Goal: Information Seeking & Learning: Learn about a topic

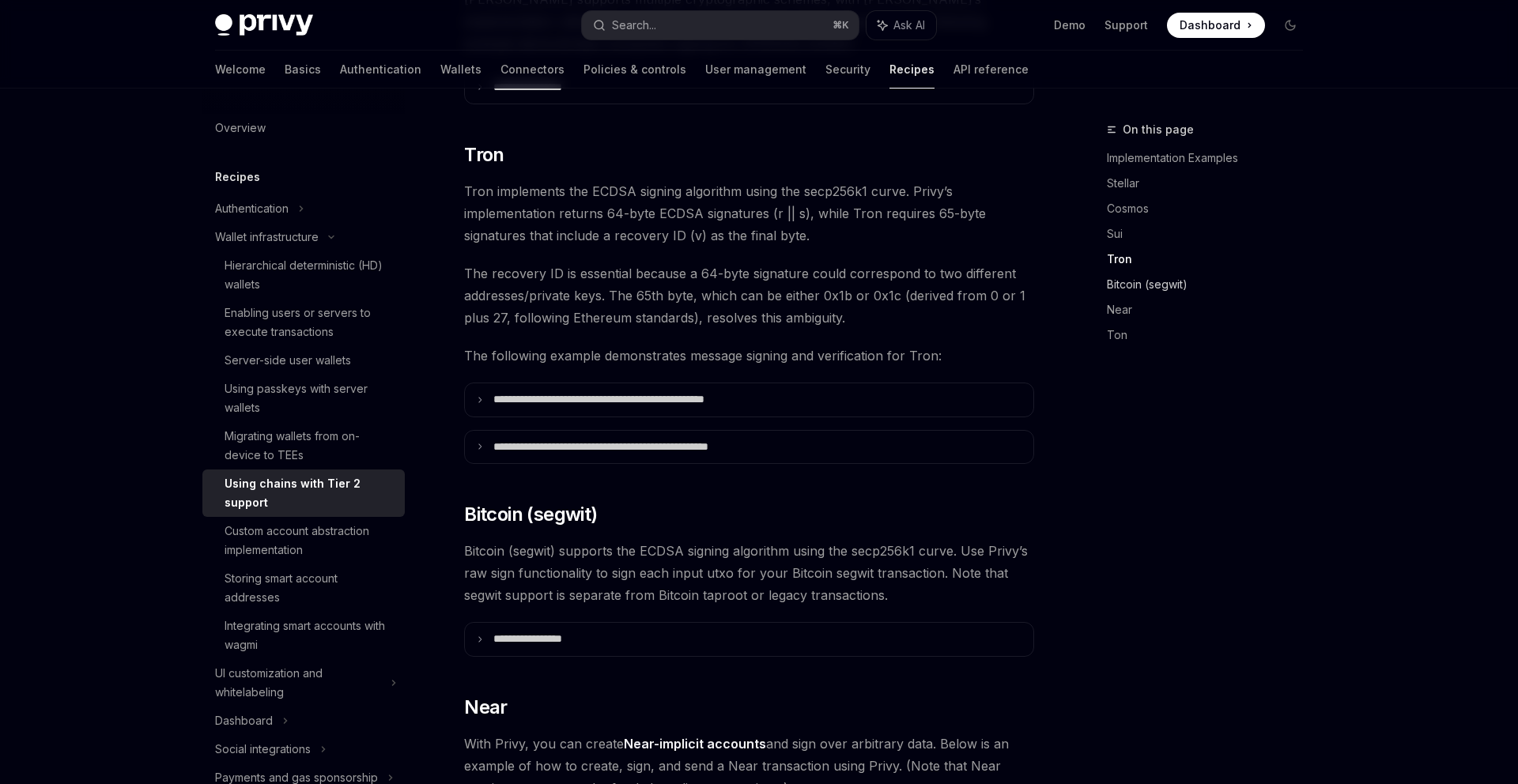
click at [1140, 284] on link "Bitcoin (segwit)" at bounding box center [1211, 284] width 208 height 25
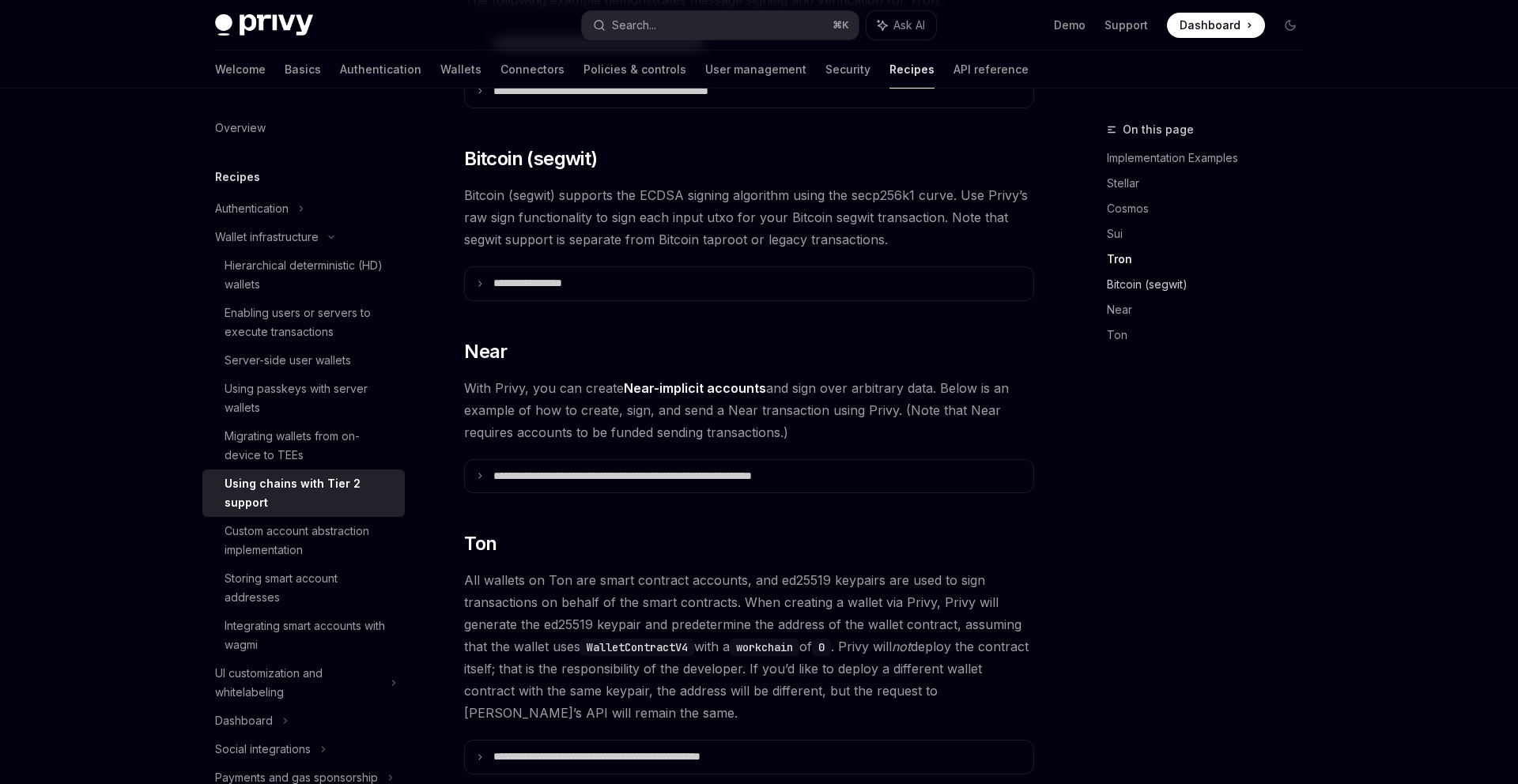
scroll to position [1340, 0]
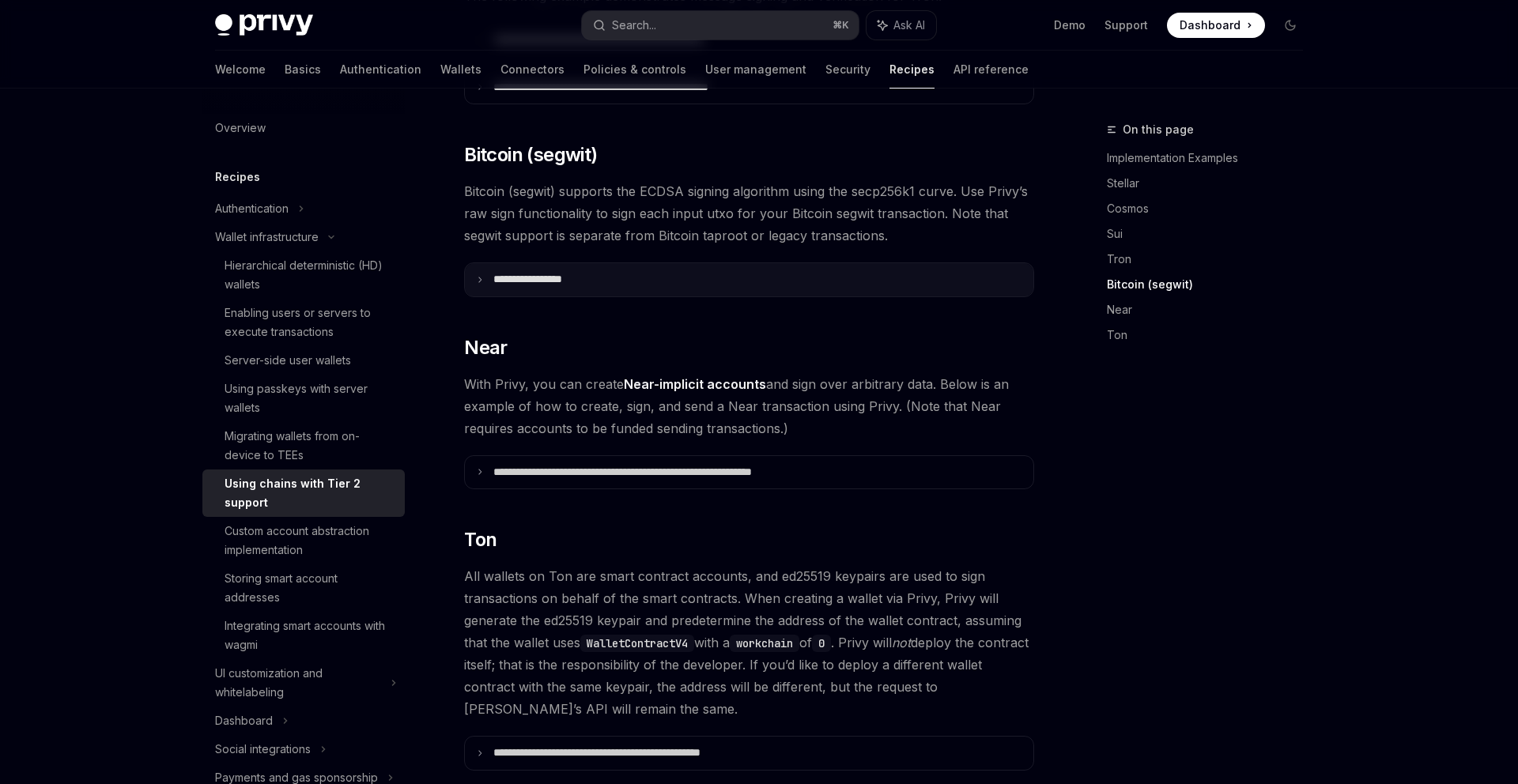
click at [689, 263] on summary "**********" at bounding box center [749, 280] width 569 height 33
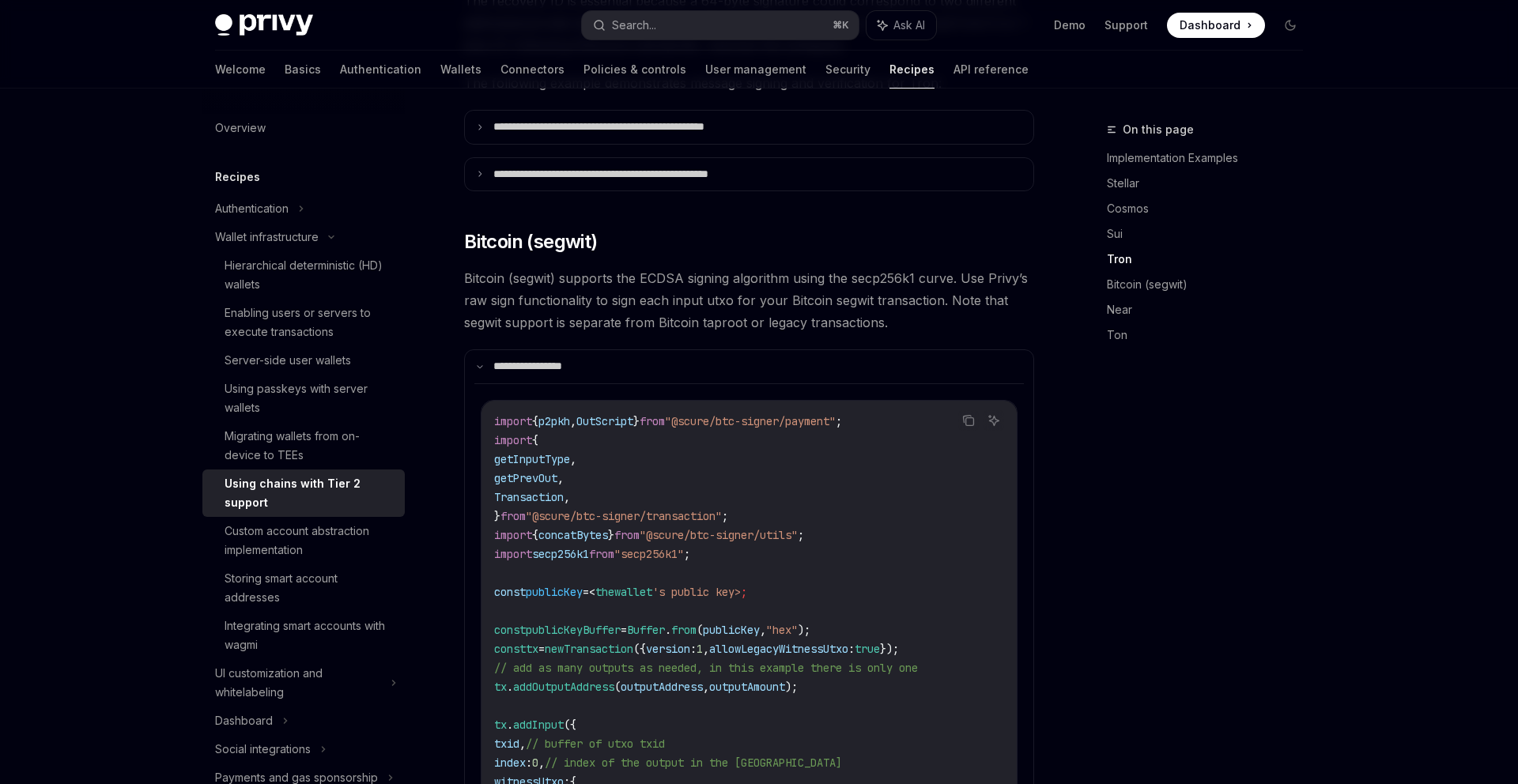
scroll to position [1286, 0]
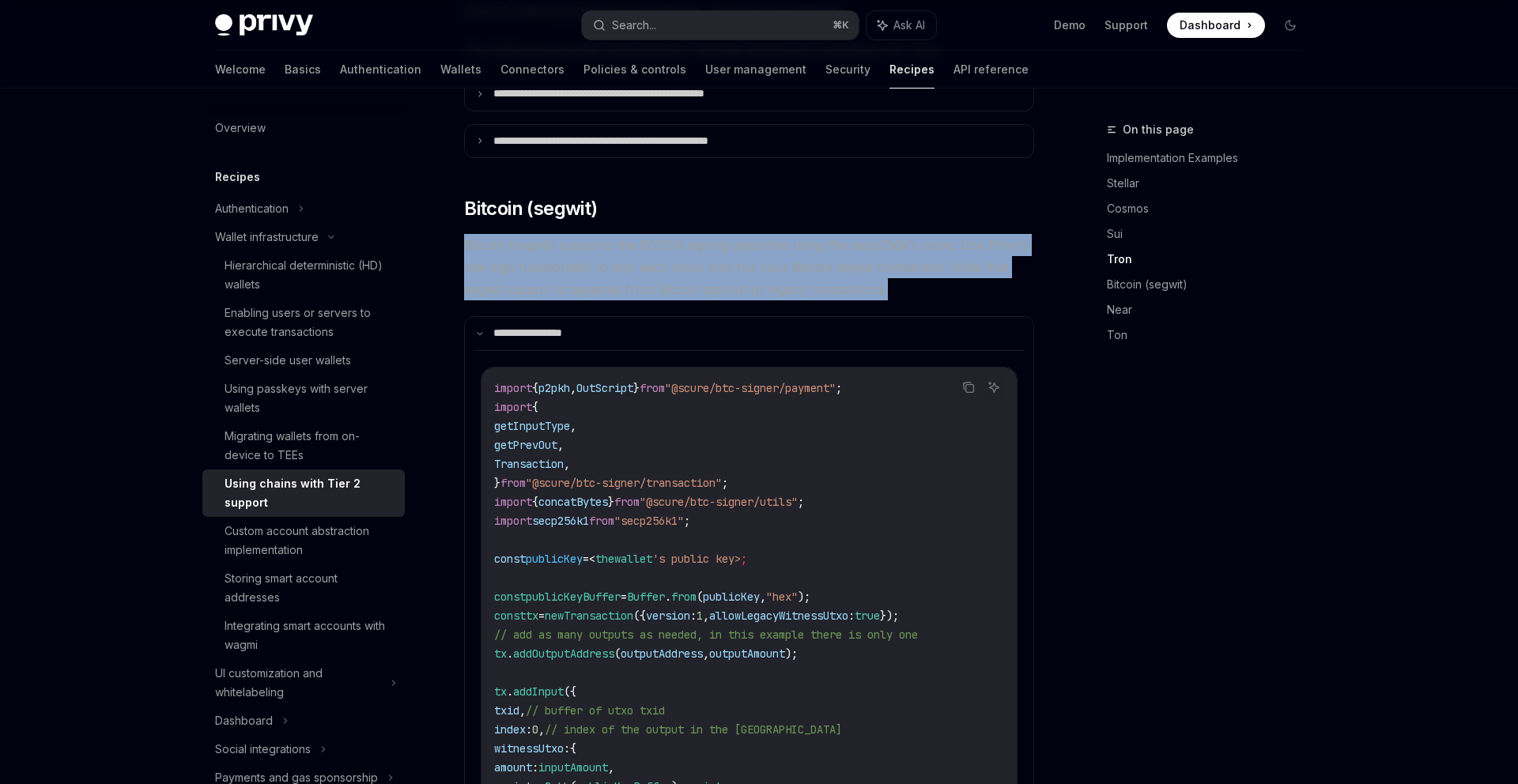
drag, startPoint x: 884, startPoint y: 273, endPoint x: 467, endPoint y: 227, distance: 419.5
click at [467, 234] on span "Bitcoin (segwit) supports the ECDSA signing algorithm using the secp256k1 curve…" at bounding box center [749, 267] width 570 height 67
copy span "Bitcoin (segwit) supports the ECDSA signing algorithm using the secp256k1 curve…"
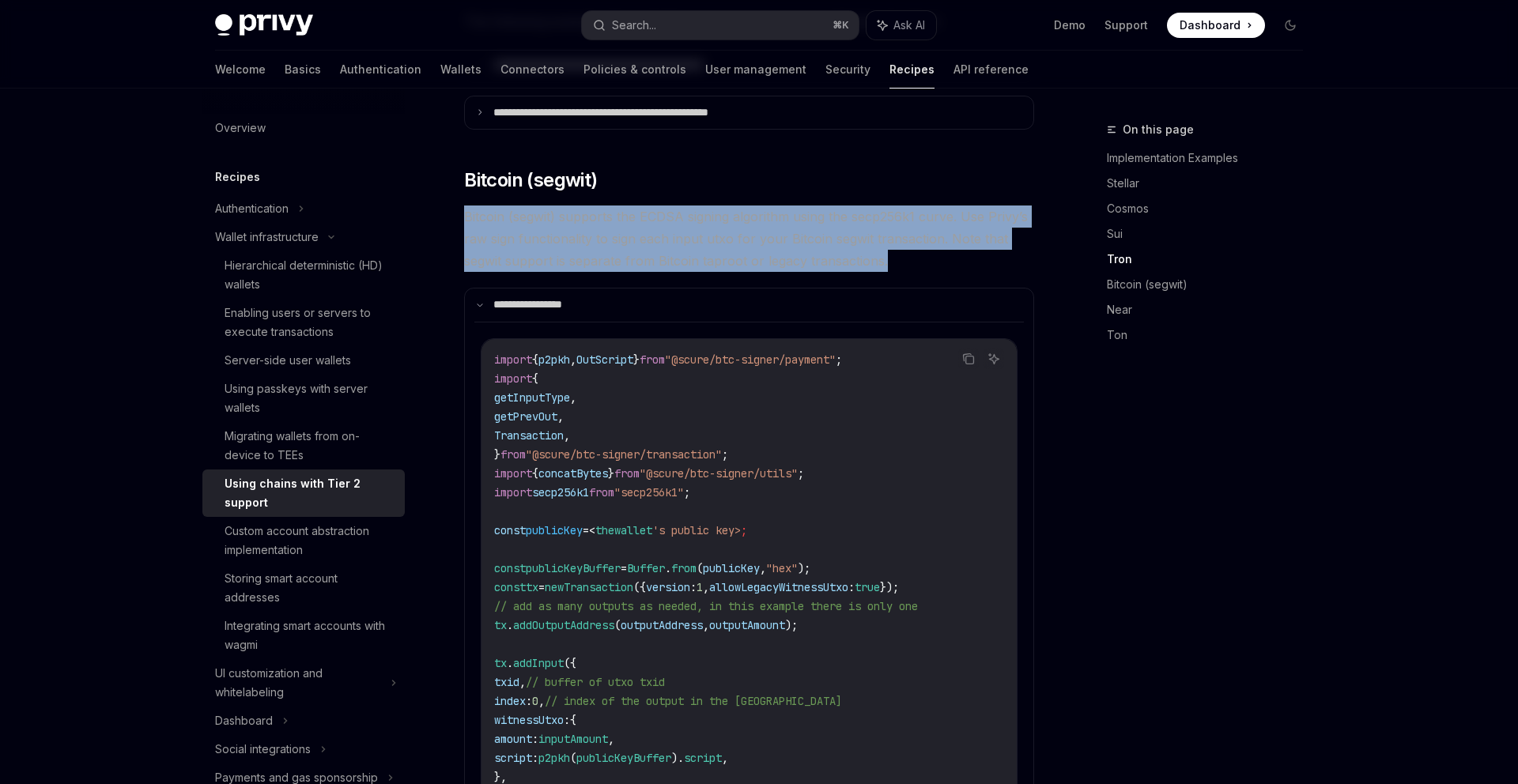
click at [803, 208] on span "Bitcoin (segwit) supports the ECDSA signing algorithm using the secp256k1 curve…" at bounding box center [749, 239] width 570 height 67
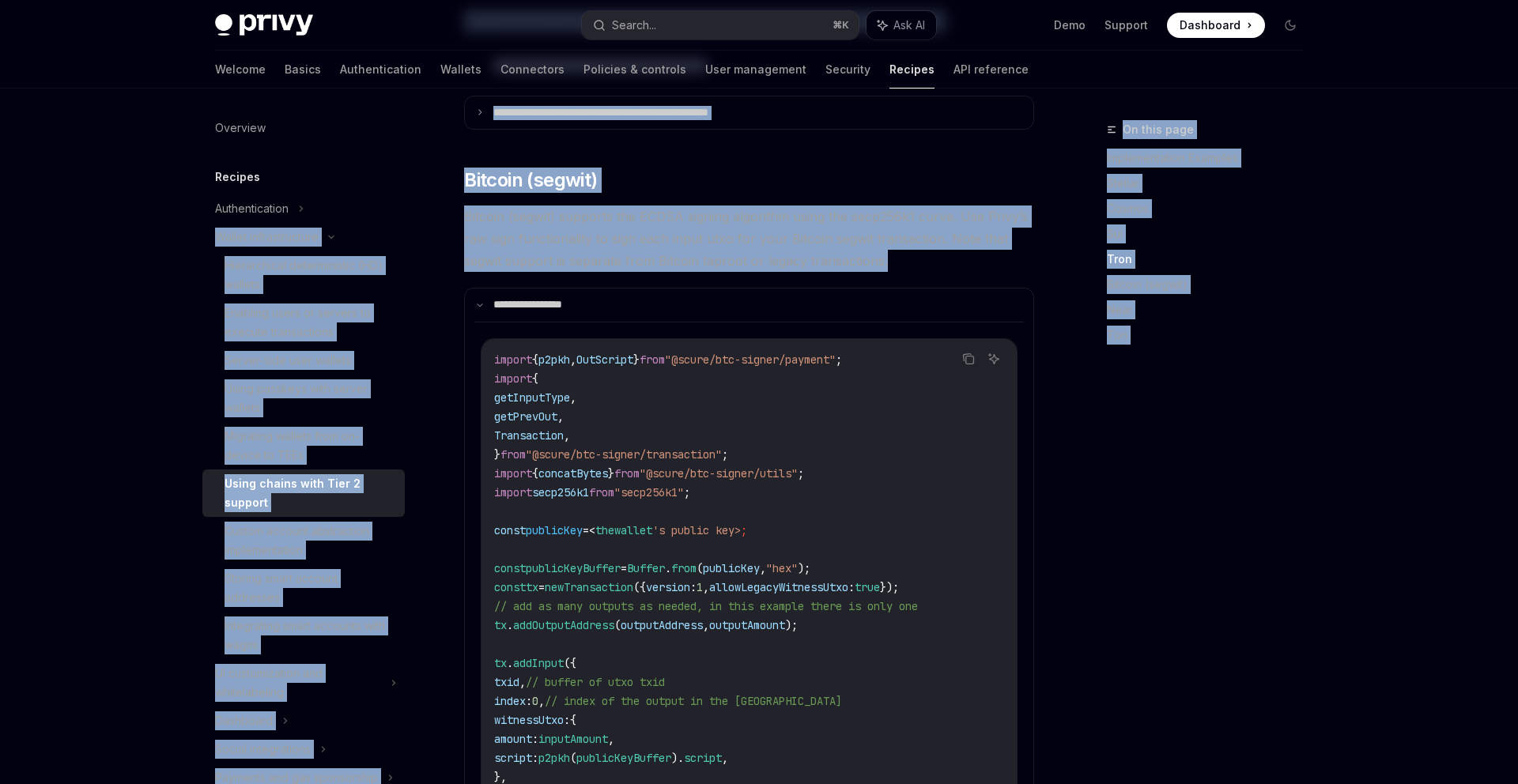
drag, startPoint x: 901, startPoint y: 233, endPoint x: 419, endPoint y: 190, distance: 483.9
click at [419, 190] on div "Overview Recipes Authentication Wallet infrastructure Hierarchical deterministi…" at bounding box center [759, 504] width 1164 height 3462
click at [554, 206] on span "Bitcoin (segwit) supports the ECDSA signing algorithm using the secp256k1 curve…" at bounding box center [749, 239] width 570 height 67
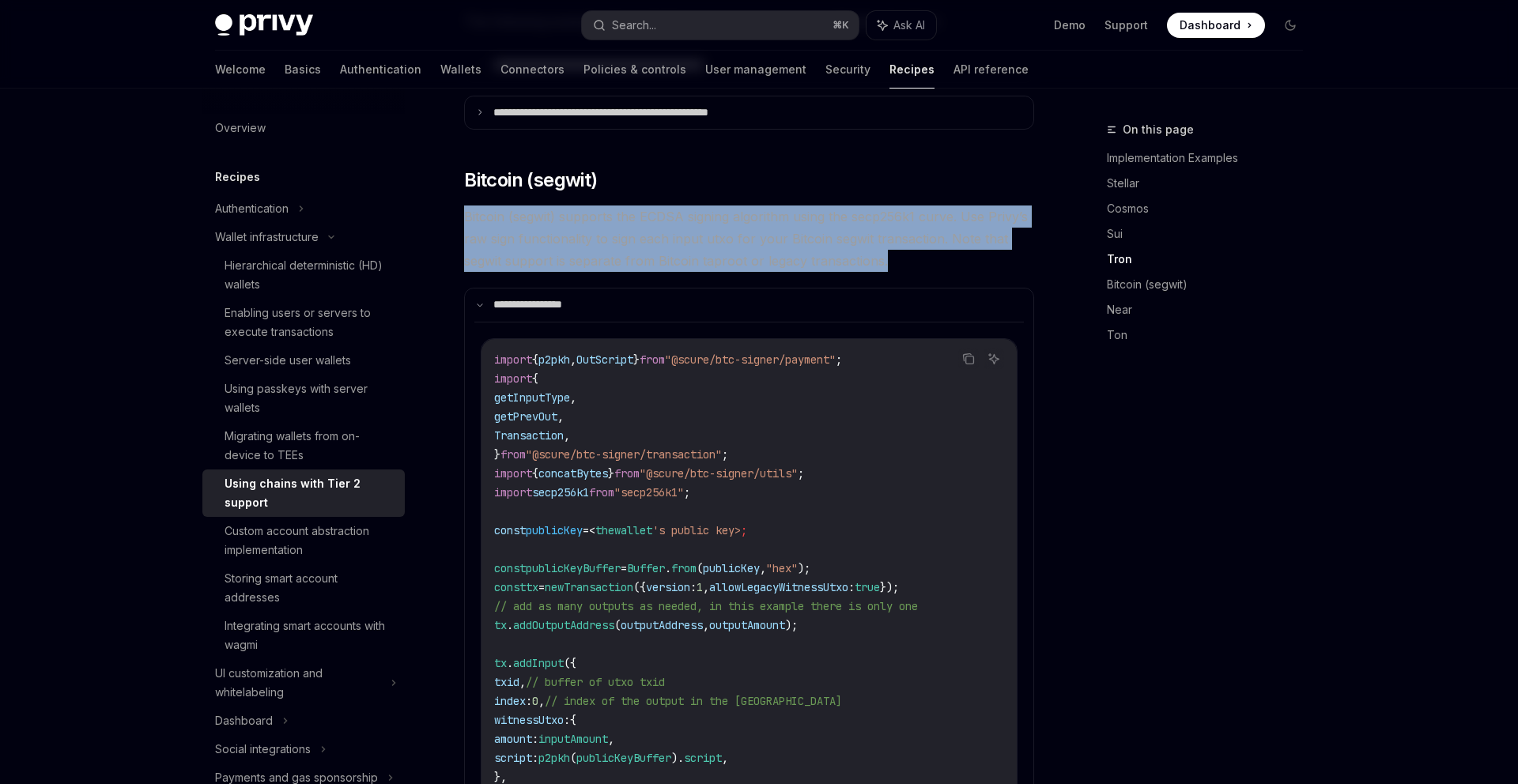
drag, startPoint x: 467, startPoint y: 194, endPoint x: 905, endPoint y: 232, distance: 439.6
click at [905, 232] on span "Bitcoin (segwit) supports the ECDSA signing algorithm using the secp256k1 curve…" at bounding box center [749, 239] width 570 height 67
copy span "Bitcoin (segwit) supports the ECDSA signing algorithm using the secp256k1 curve…"
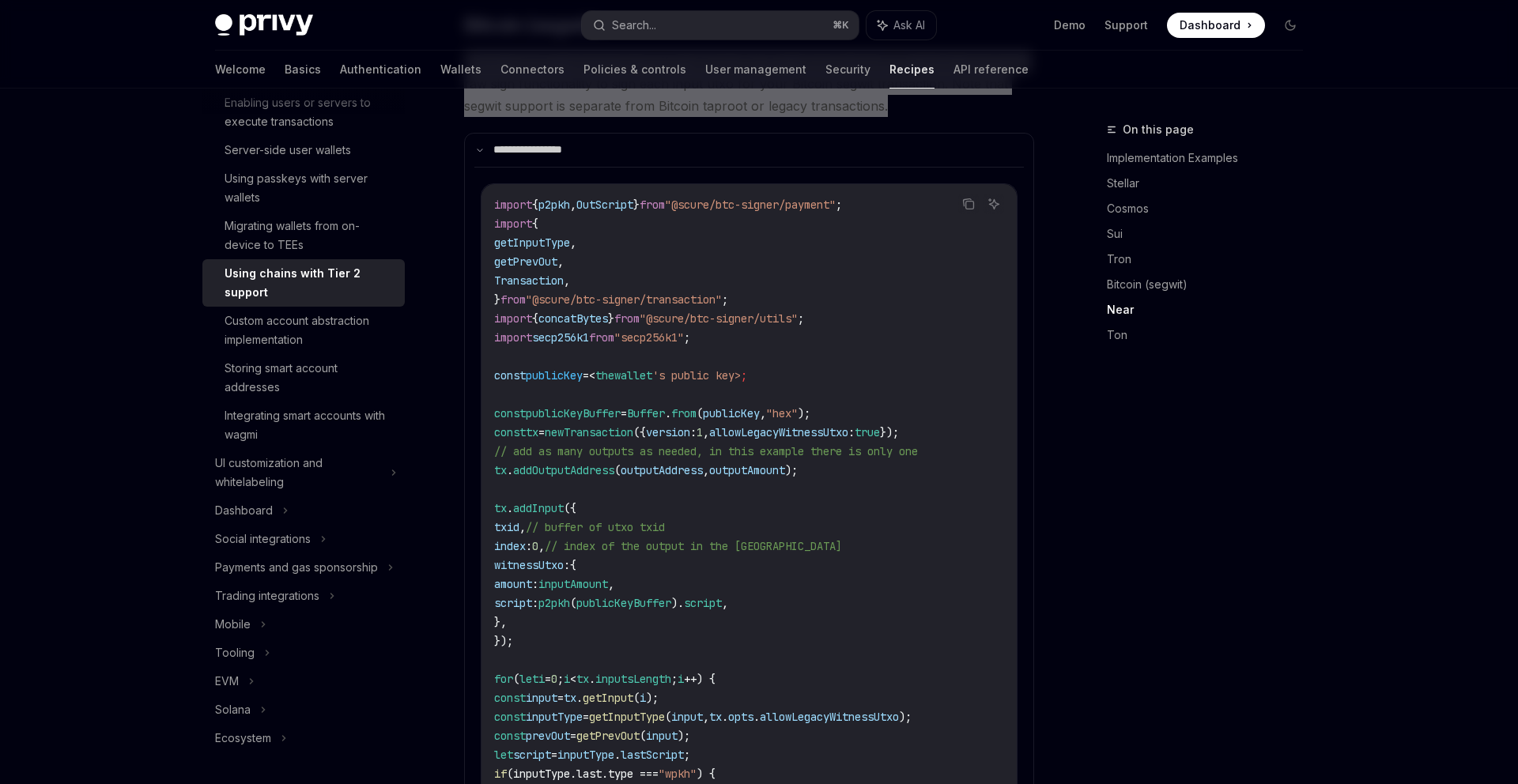
scroll to position [1362, 0]
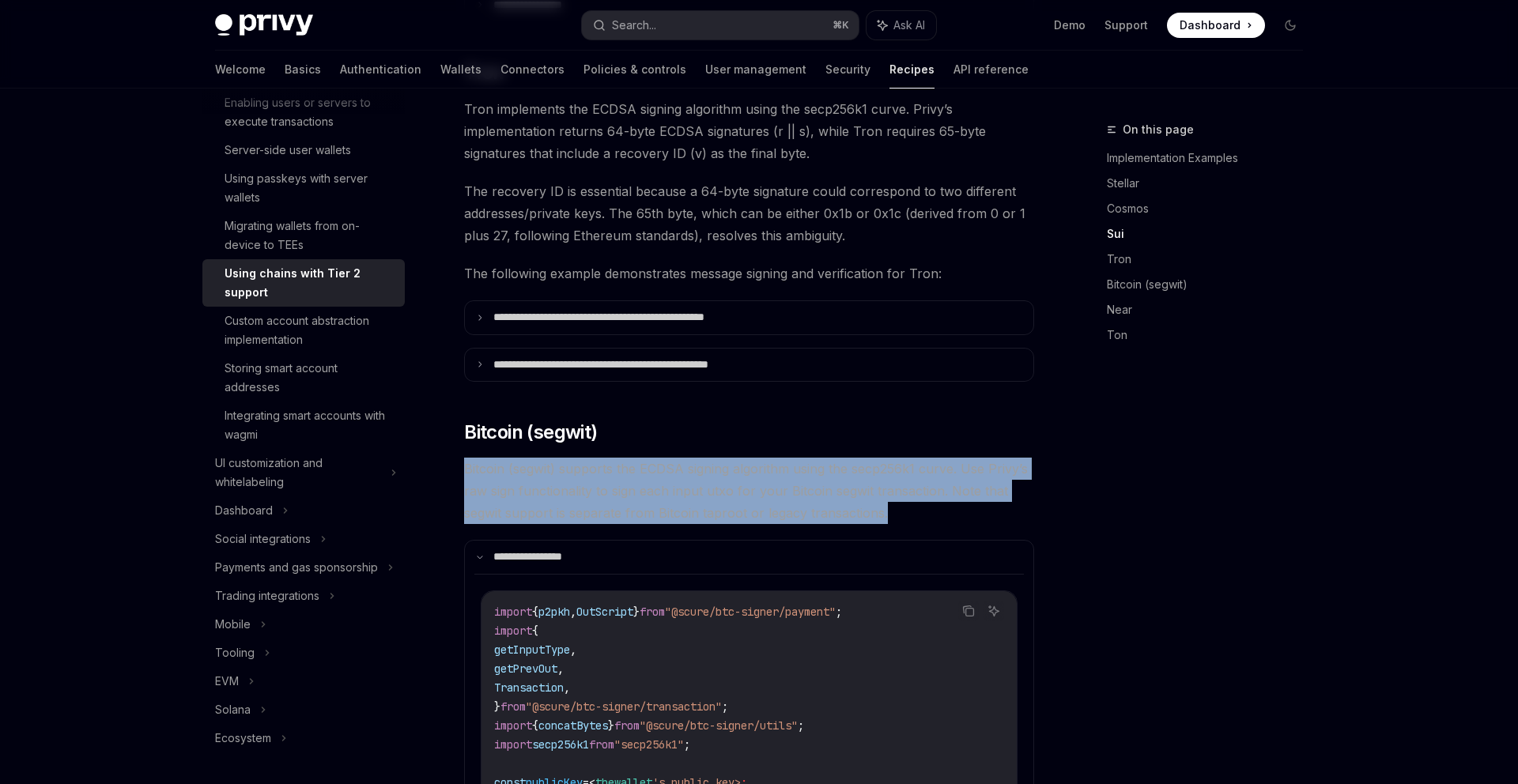
scroll to position [971, 0]
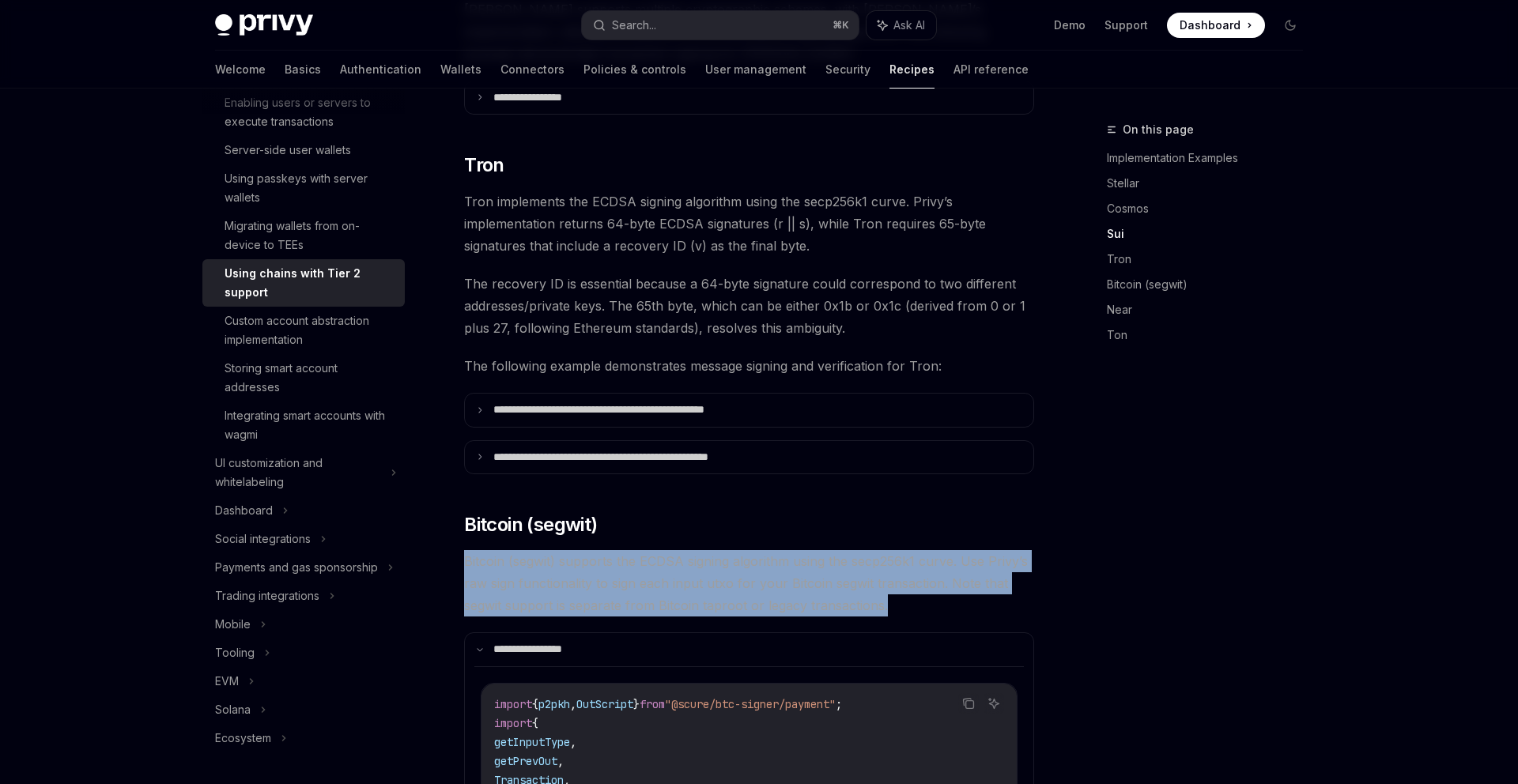
click at [1150, 518] on div "On this page Implementation Examples Stellar Cosmos Sui Tron Bitcoin (segwit) N…" at bounding box center [1195, 452] width 240 height 664
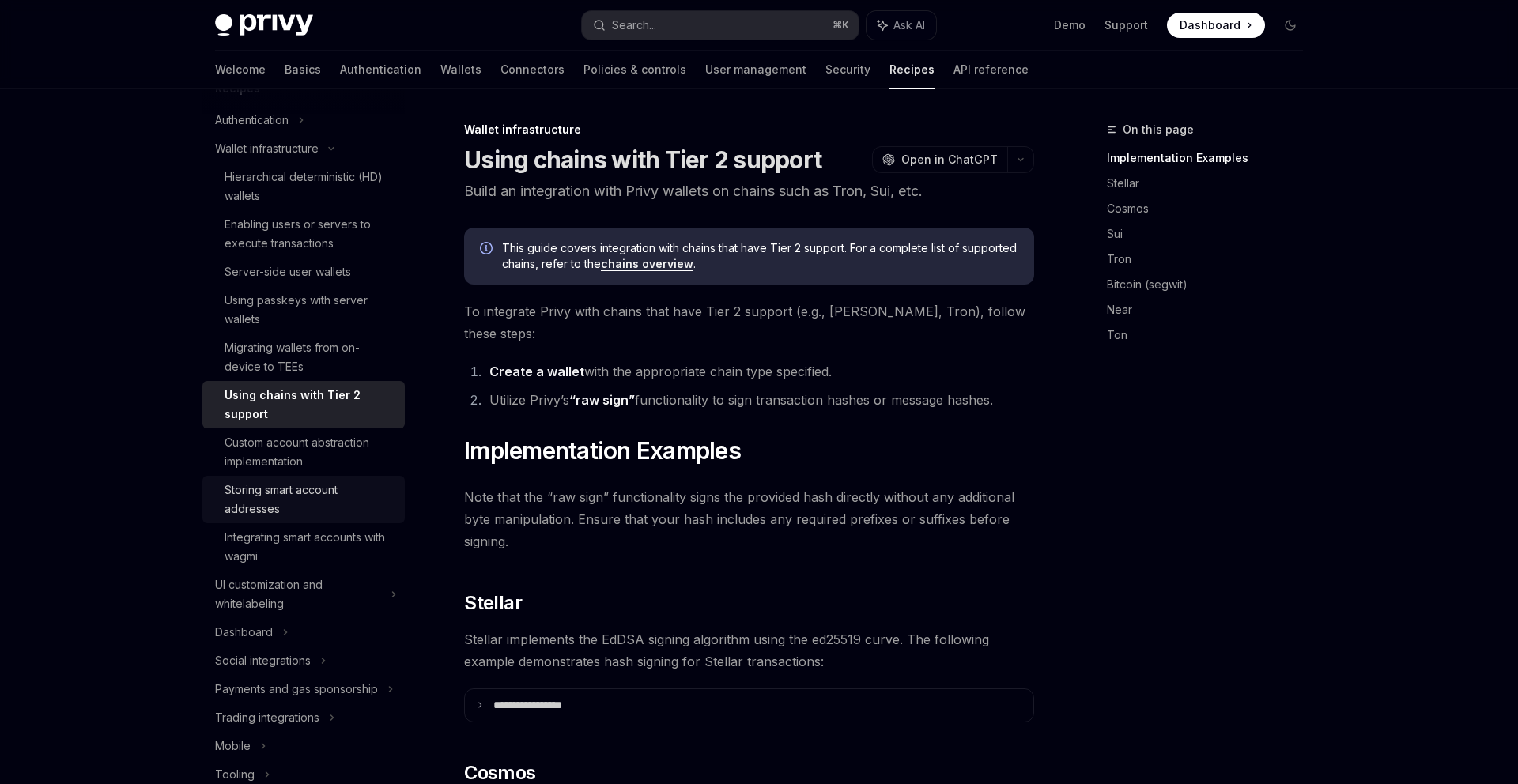
scroll to position [0, 0]
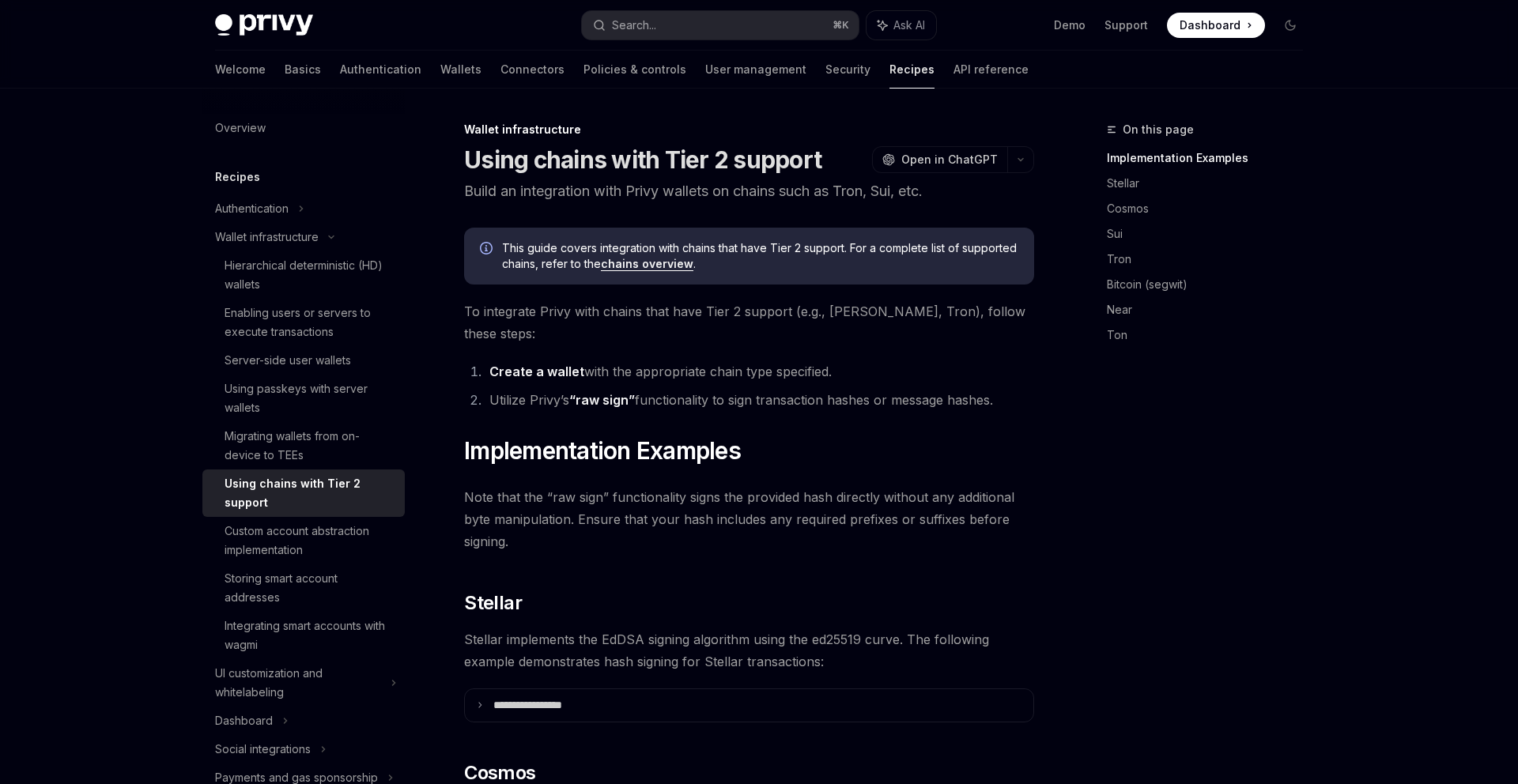
click at [559, 157] on h1 "Using chains with Tier 2 support" at bounding box center [643, 159] width 358 height 28
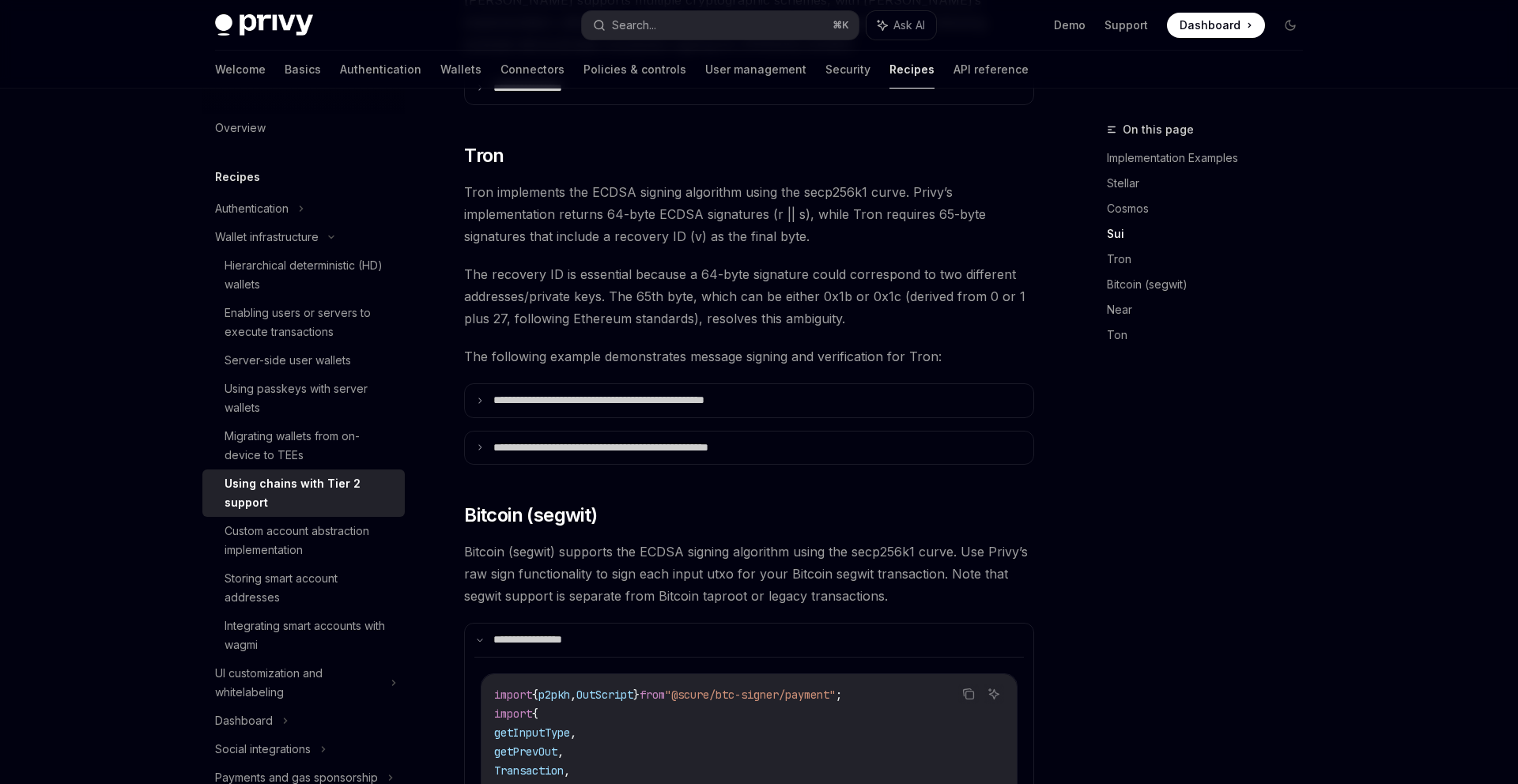
scroll to position [981, 0]
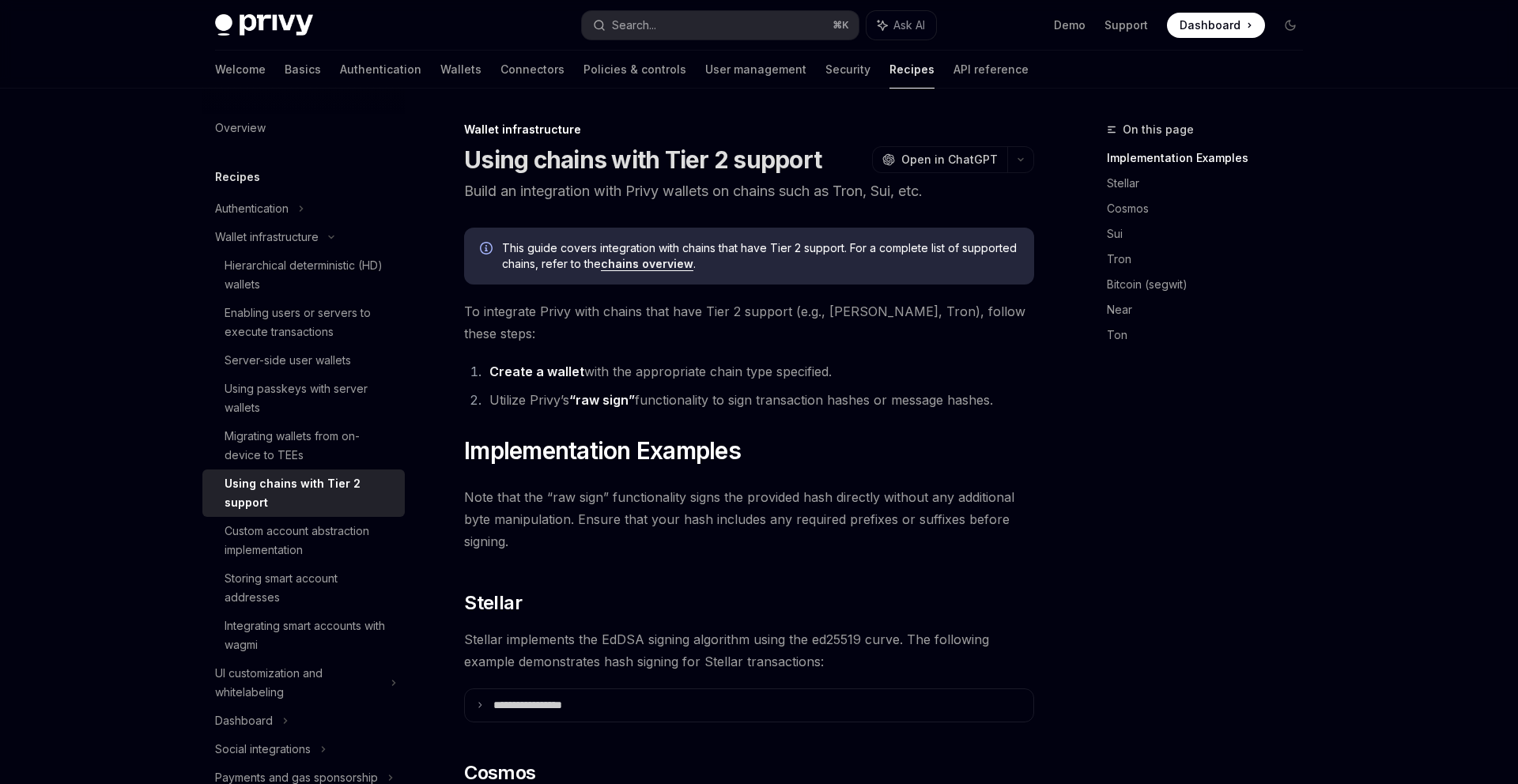
click at [1231, 537] on div "On this page Implementation Examples Stellar Cosmos Sui Tron Bitcoin (segwit) N…" at bounding box center [1195, 452] width 240 height 664
click at [298, 31] on img at bounding box center [264, 25] width 98 height 22
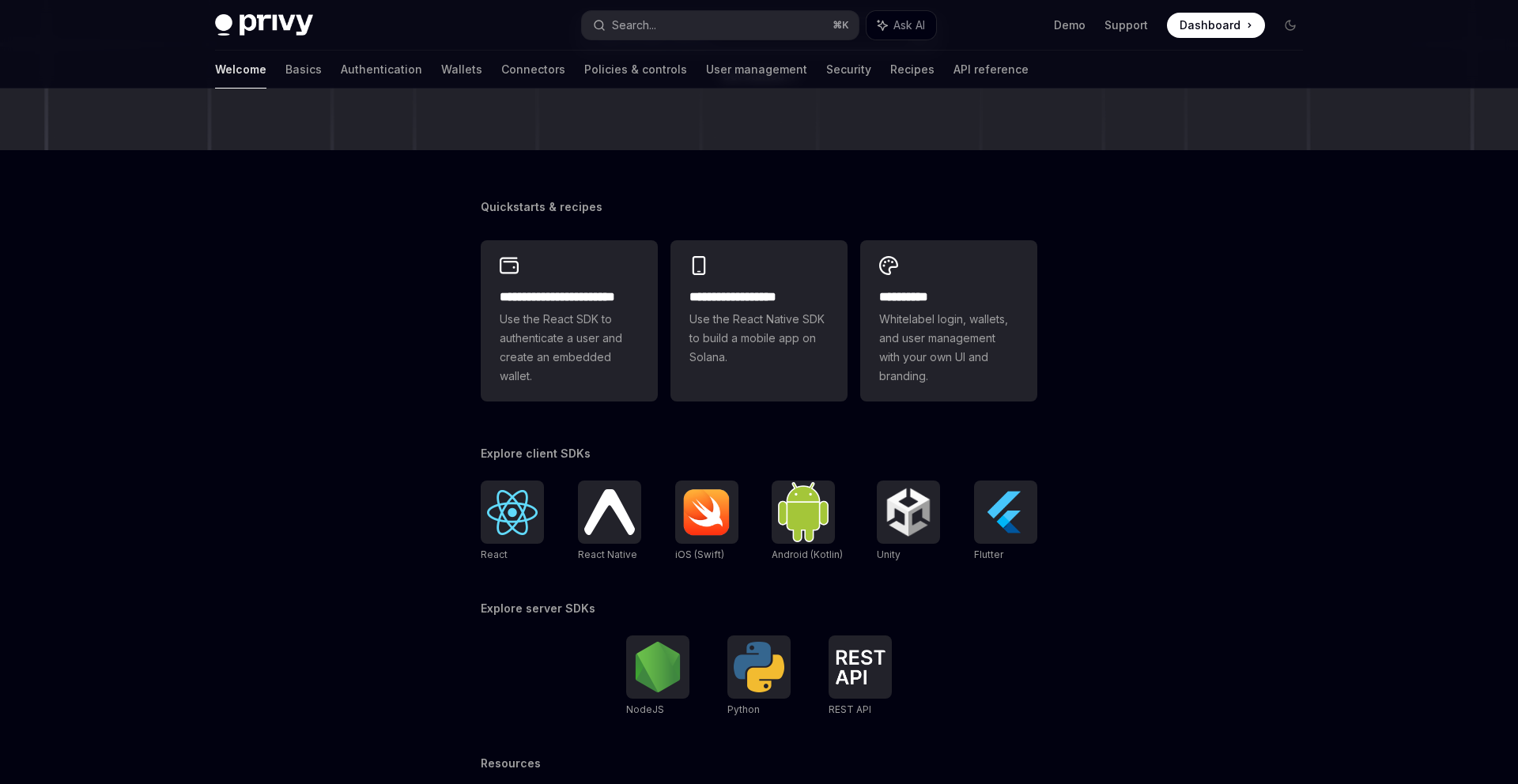
scroll to position [313, 0]
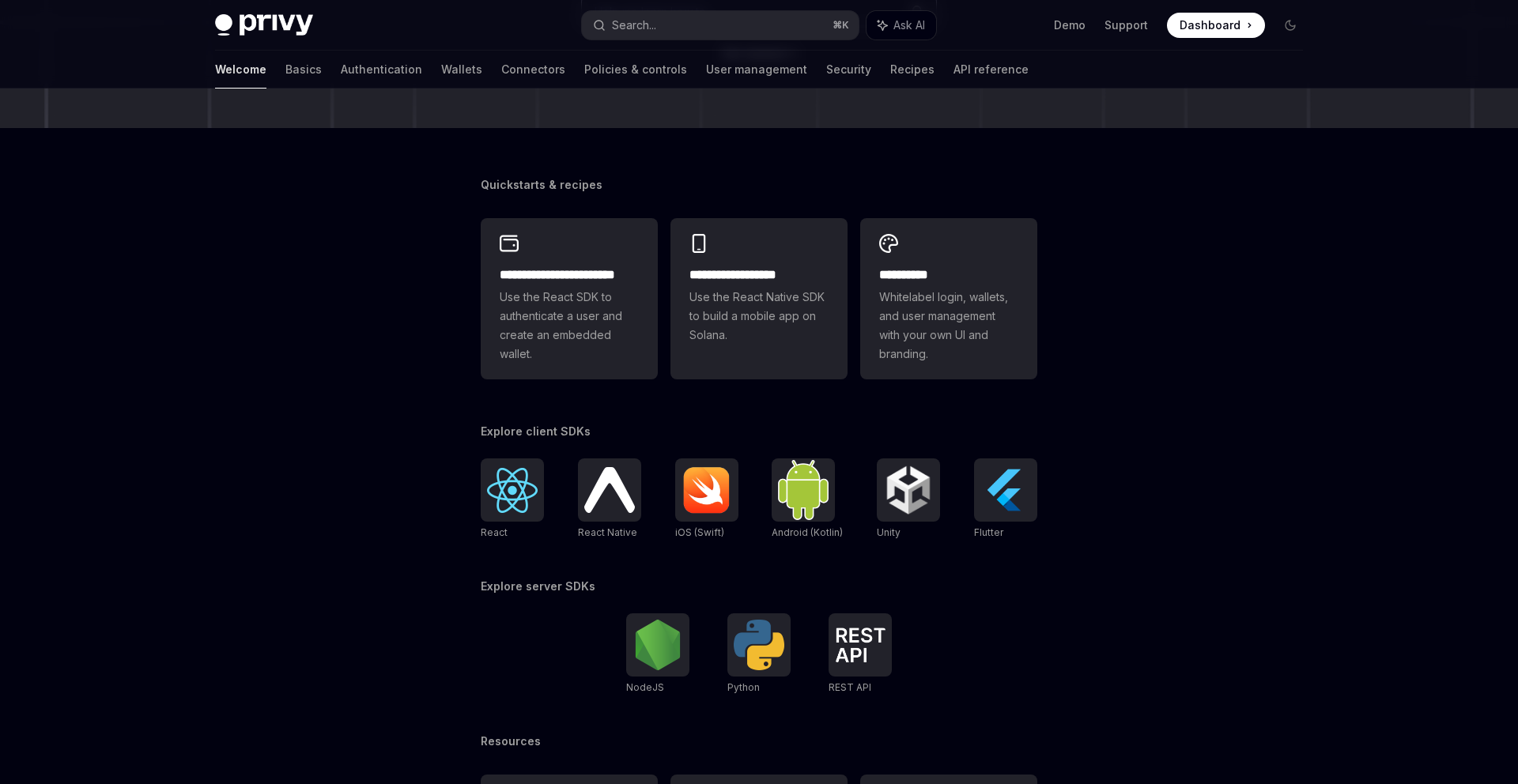
click at [1177, 355] on div "**********" at bounding box center [759, 356] width 1518 height 1160
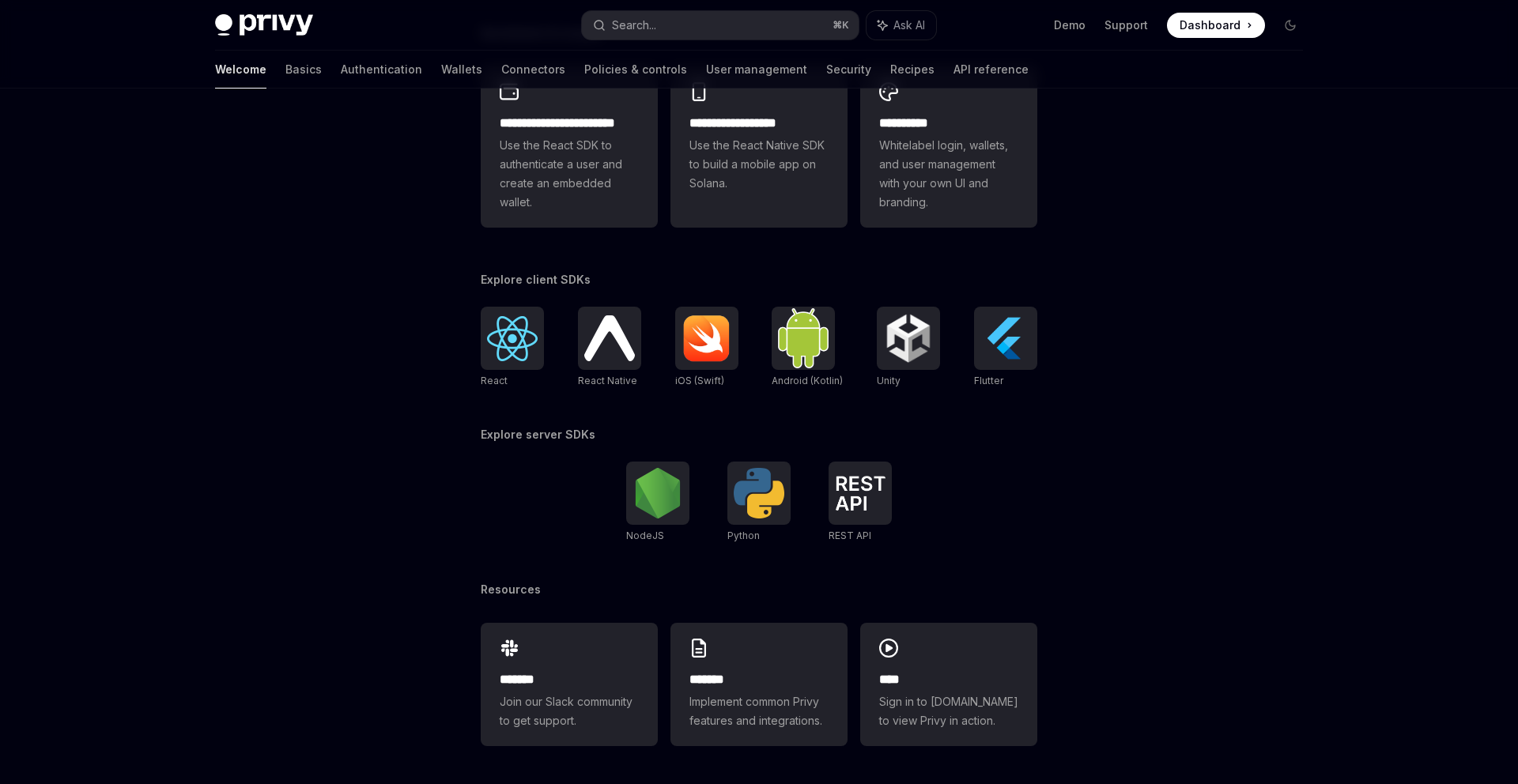
scroll to position [0, 0]
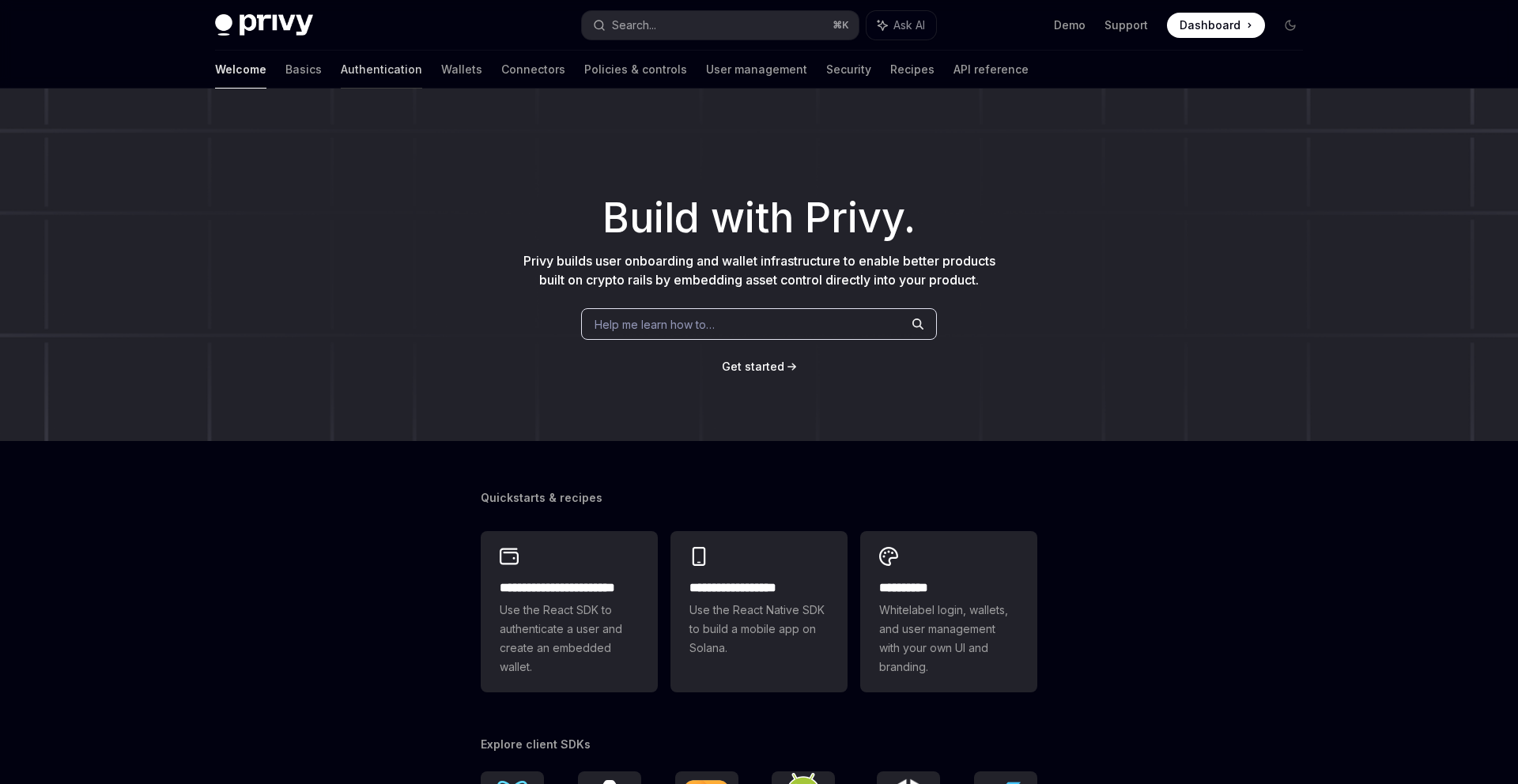
click at [341, 70] on link "Authentication" at bounding box center [382, 70] width 82 height 38
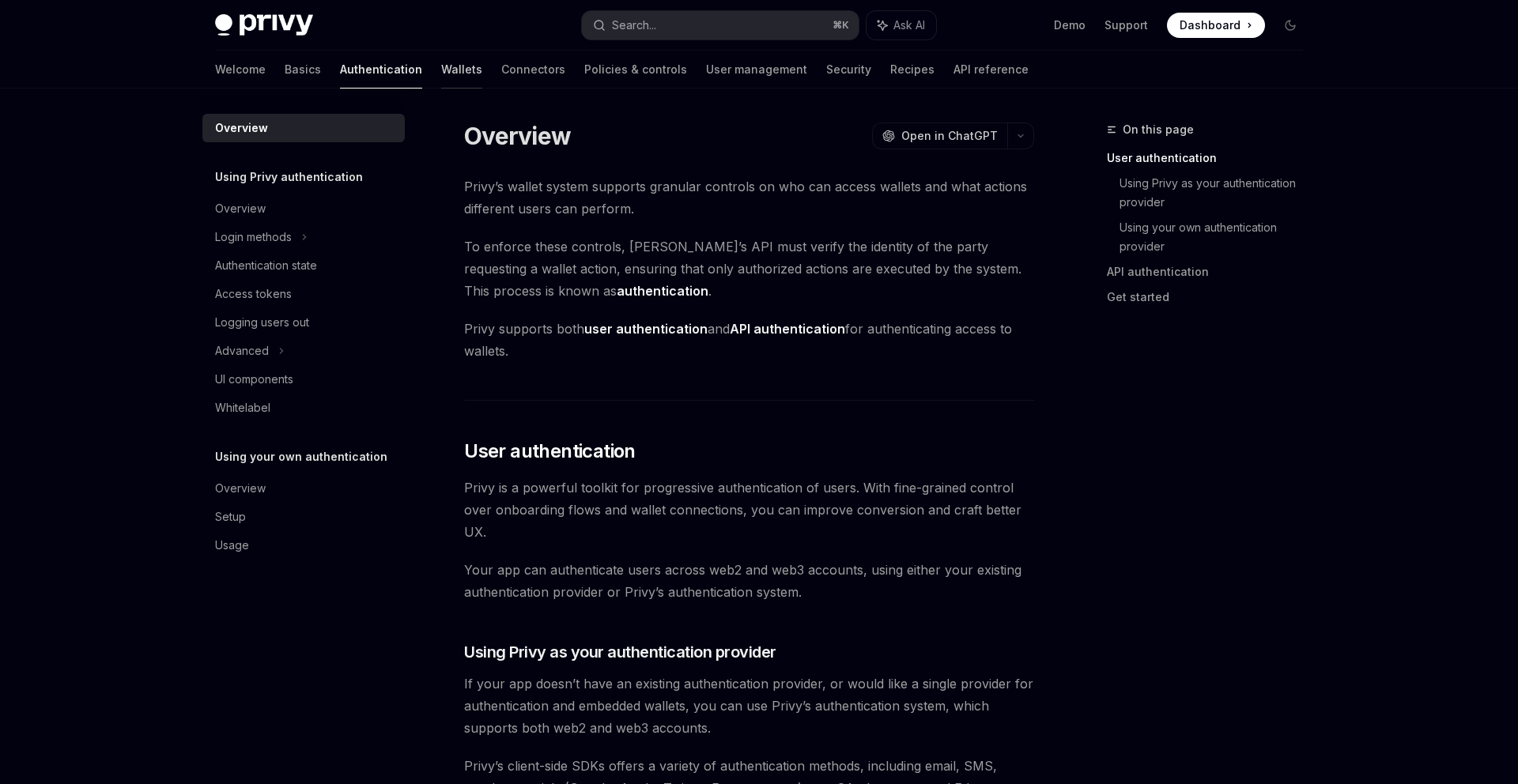
click at [441, 77] on link "Wallets" at bounding box center [461, 70] width 41 height 38
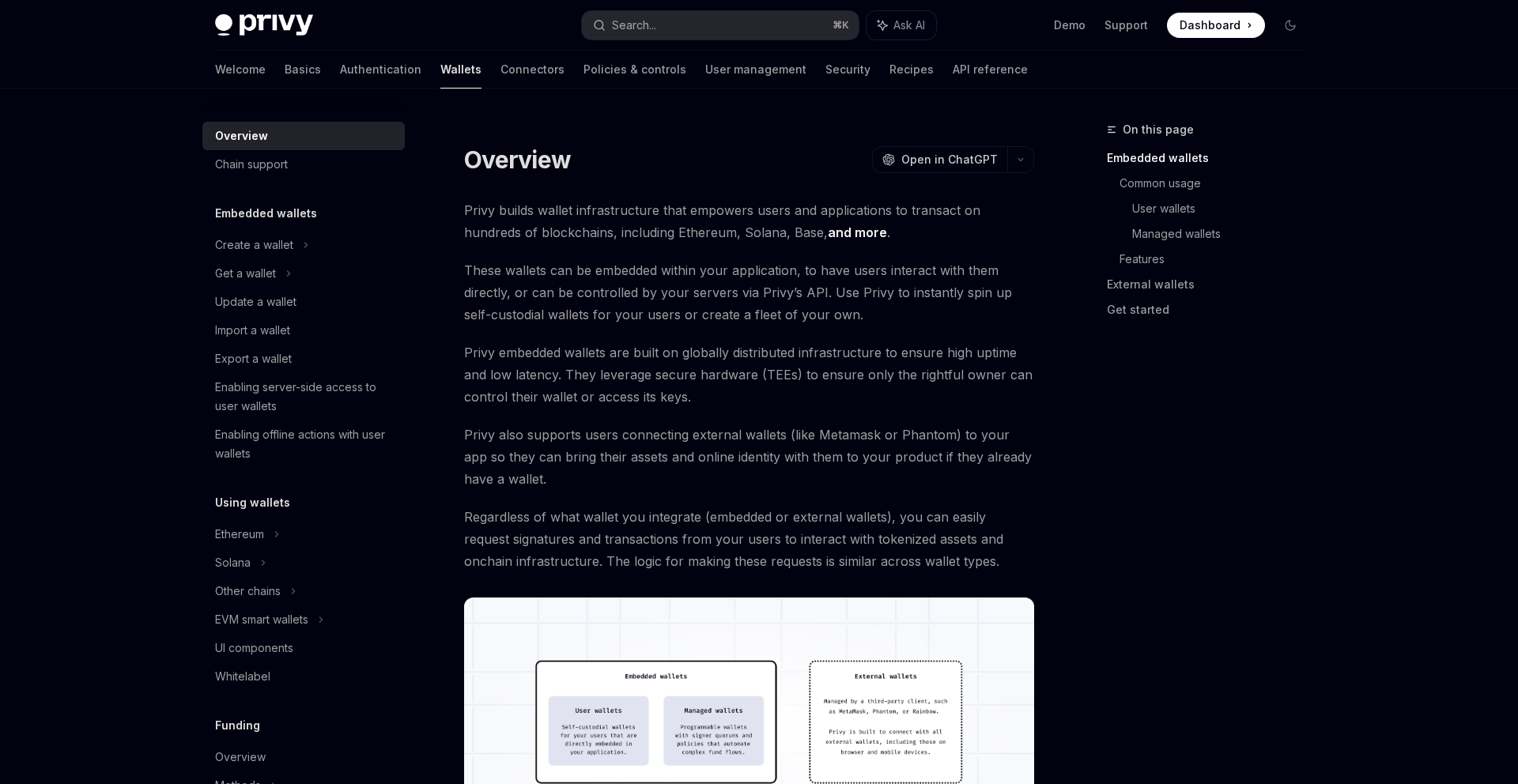
click at [256, 77] on div "Welcome Basics Authentication Wallets Connectors Policies & controls User manag…" at bounding box center [621, 70] width 813 height 38
click at [284, 77] on link "Basics" at bounding box center [303, 70] width 37 height 38
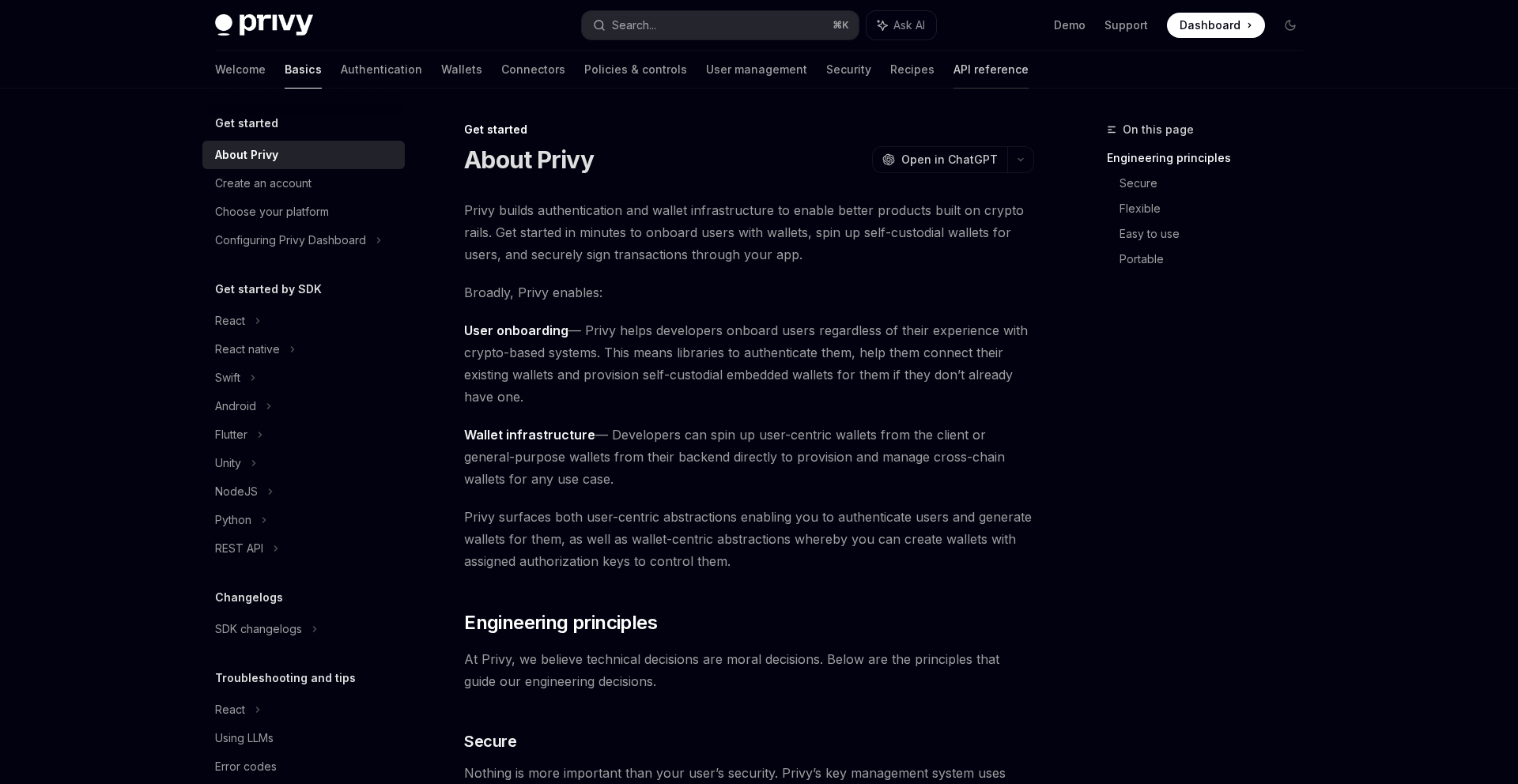
click at [954, 77] on link "API reference" at bounding box center [991, 70] width 75 height 38
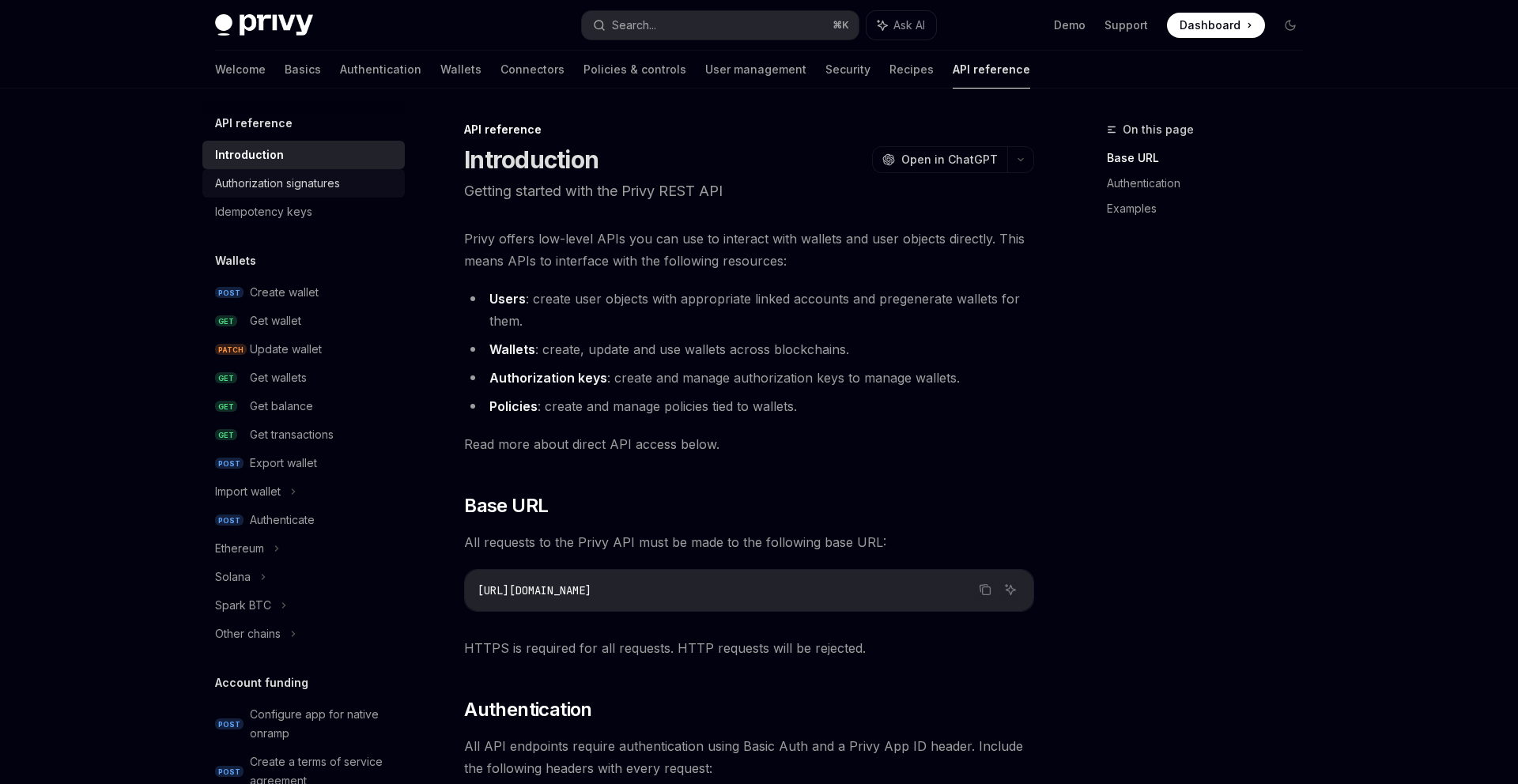
click at [266, 196] on link "Authorization signatures" at bounding box center [303, 183] width 203 height 28
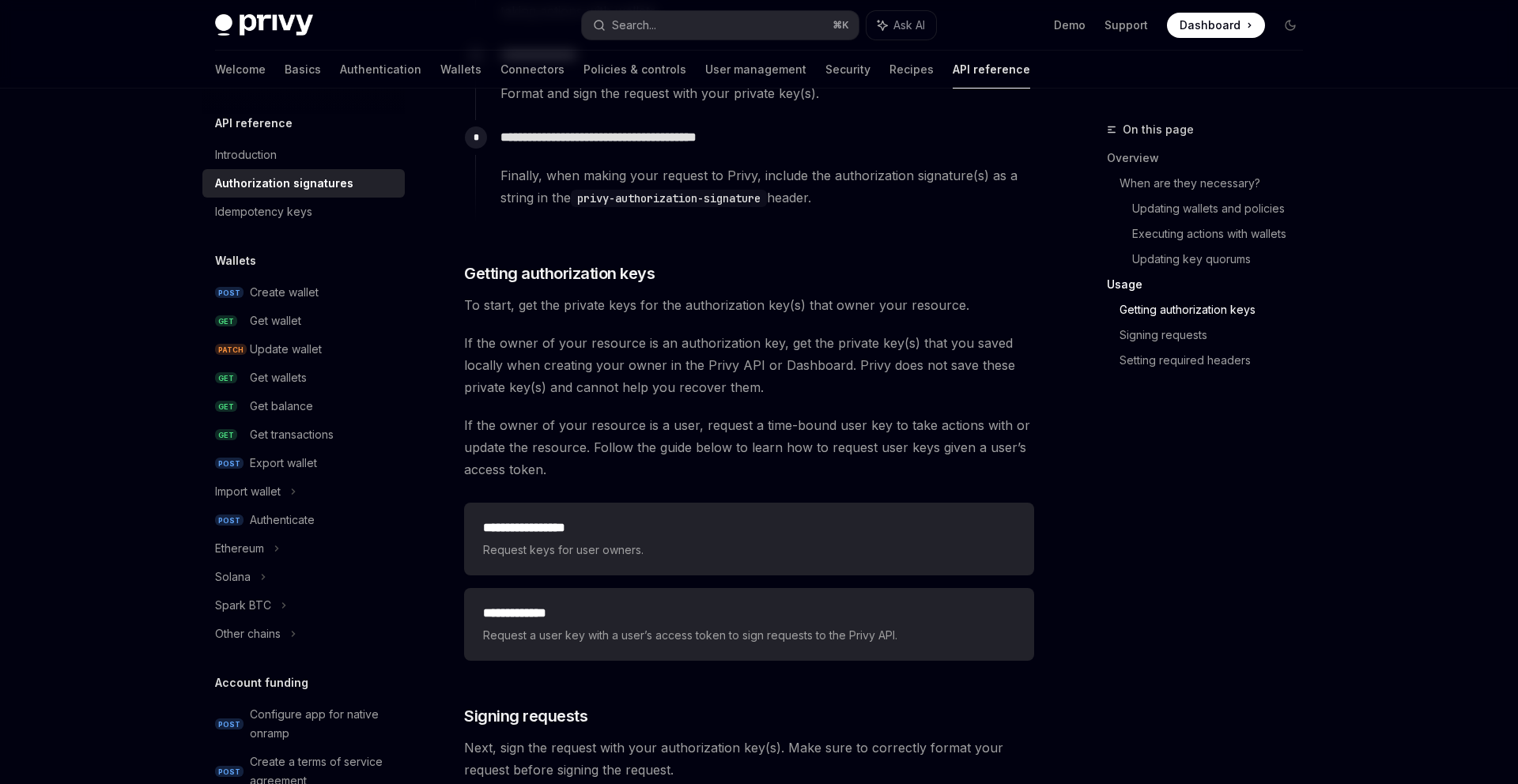
scroll to position [1706, 0]
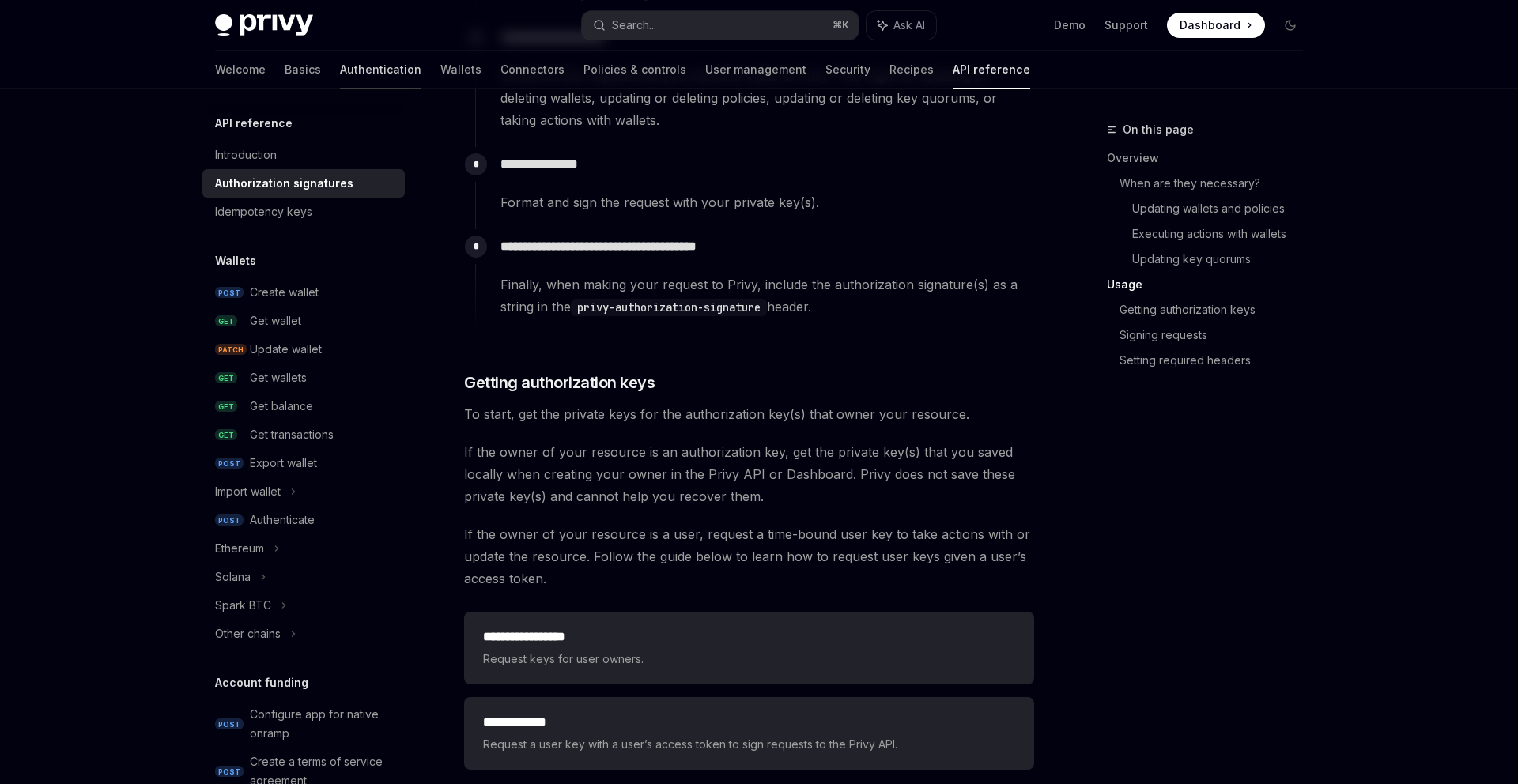
click at [340, 75] on link "Authentication" at bounding box center [381, 70] width 82 height 38
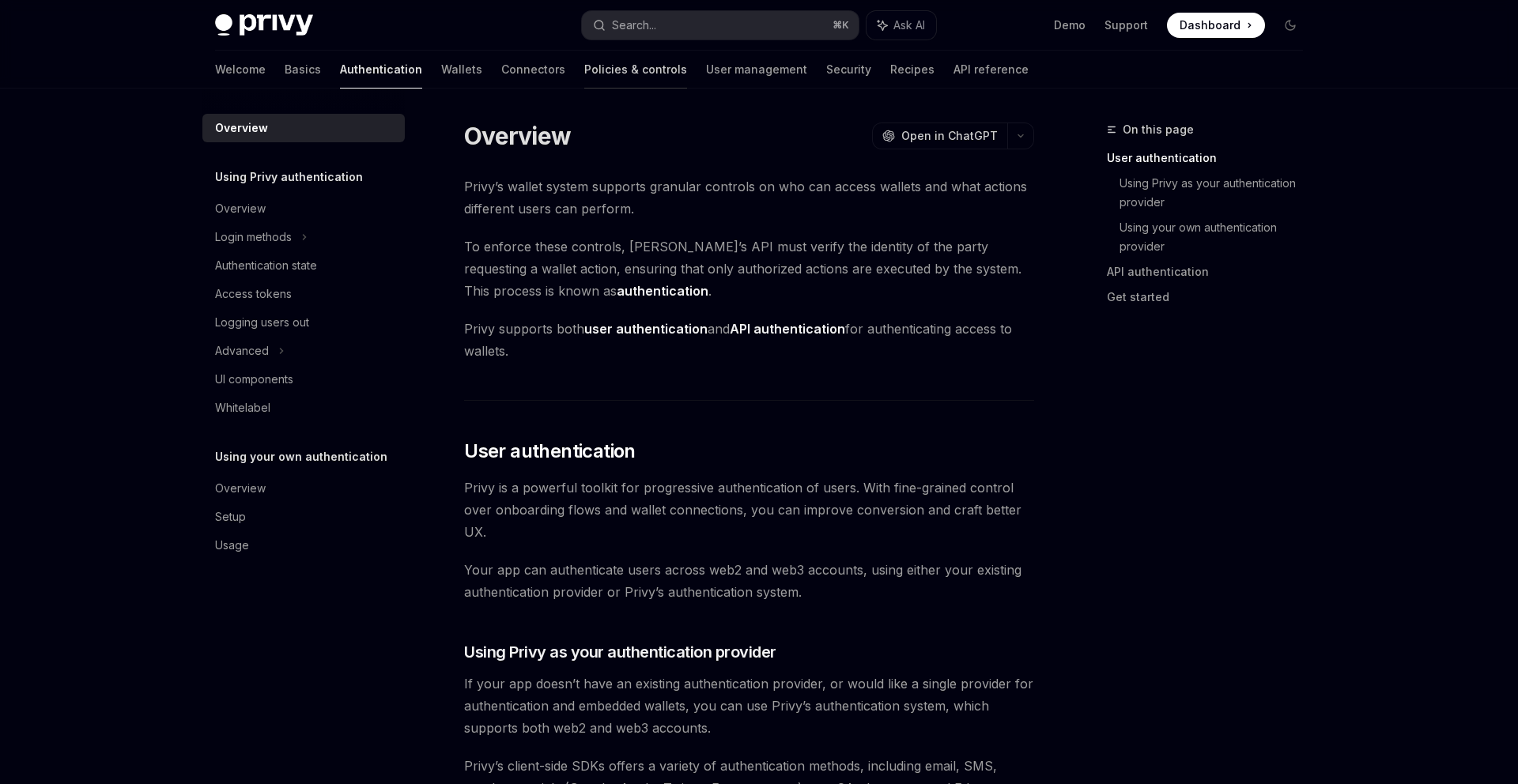
click at [584, 68] on link "Policies & controls" at bounding box center [635, 70] width 103 height 38
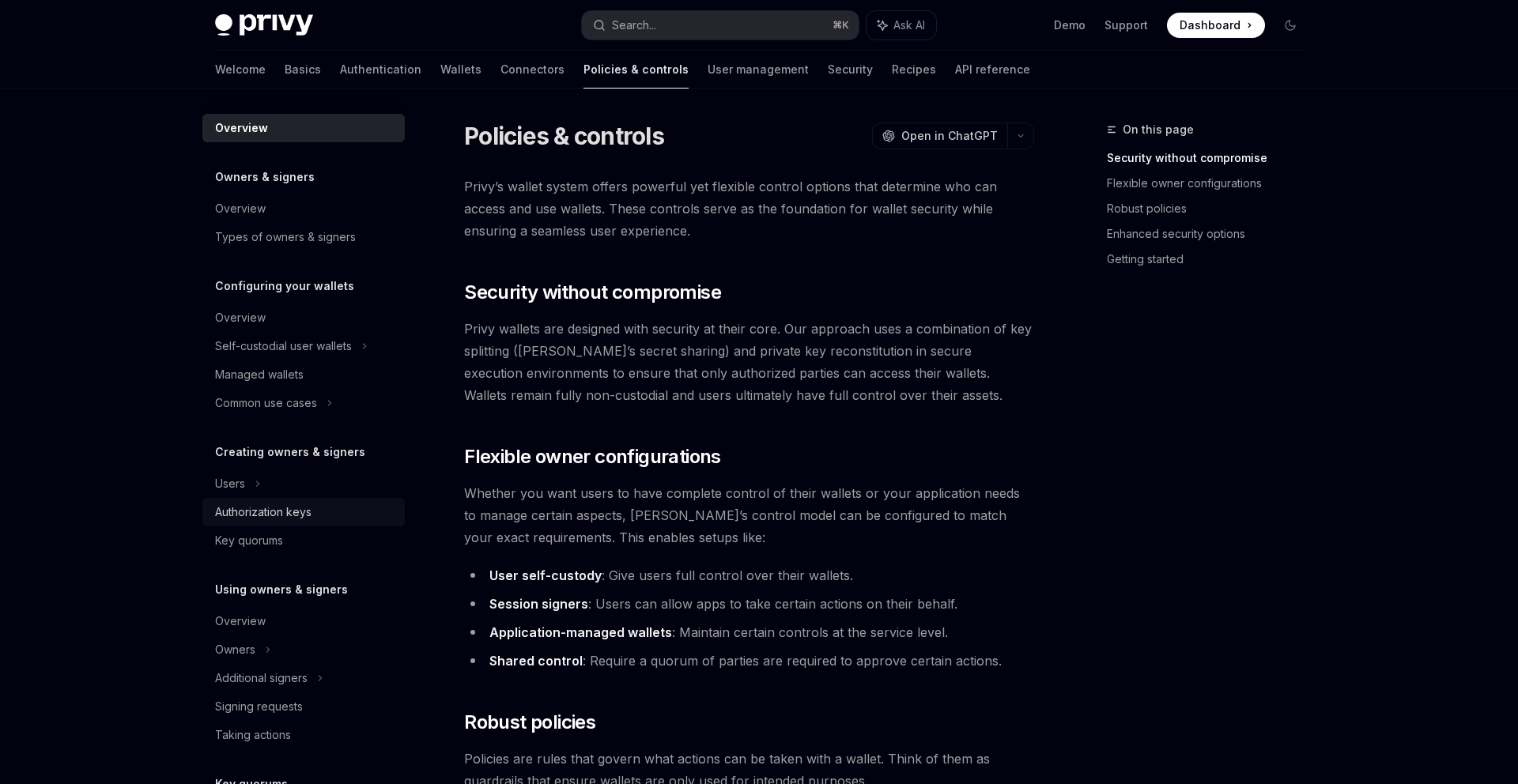
click at [268, 512] on div "Authorization keys" at bounding box center [263, 512] width 97 height 19
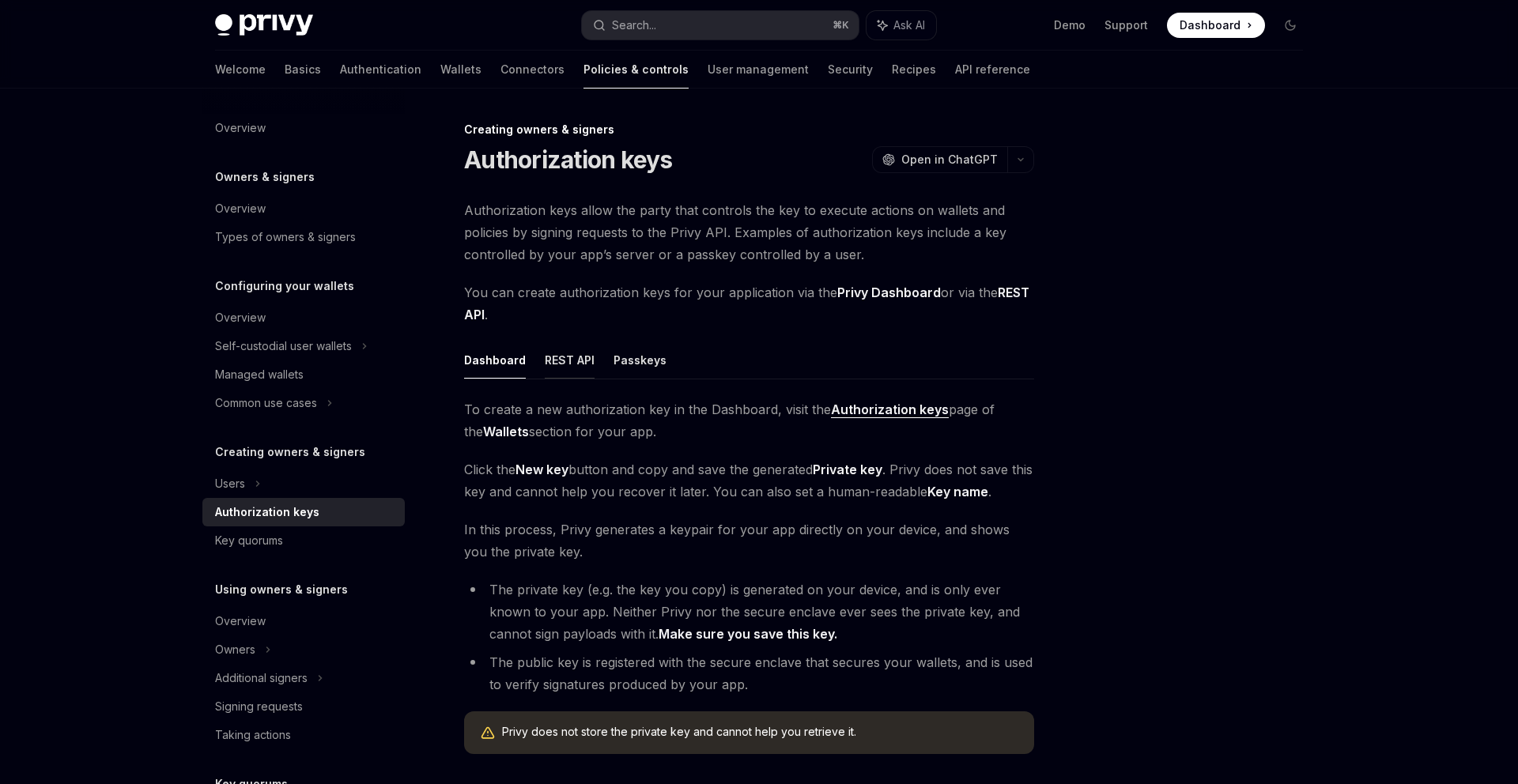
click at [563, 350] on button "REST API" at bounding box center [569, 360] width 50 height 37
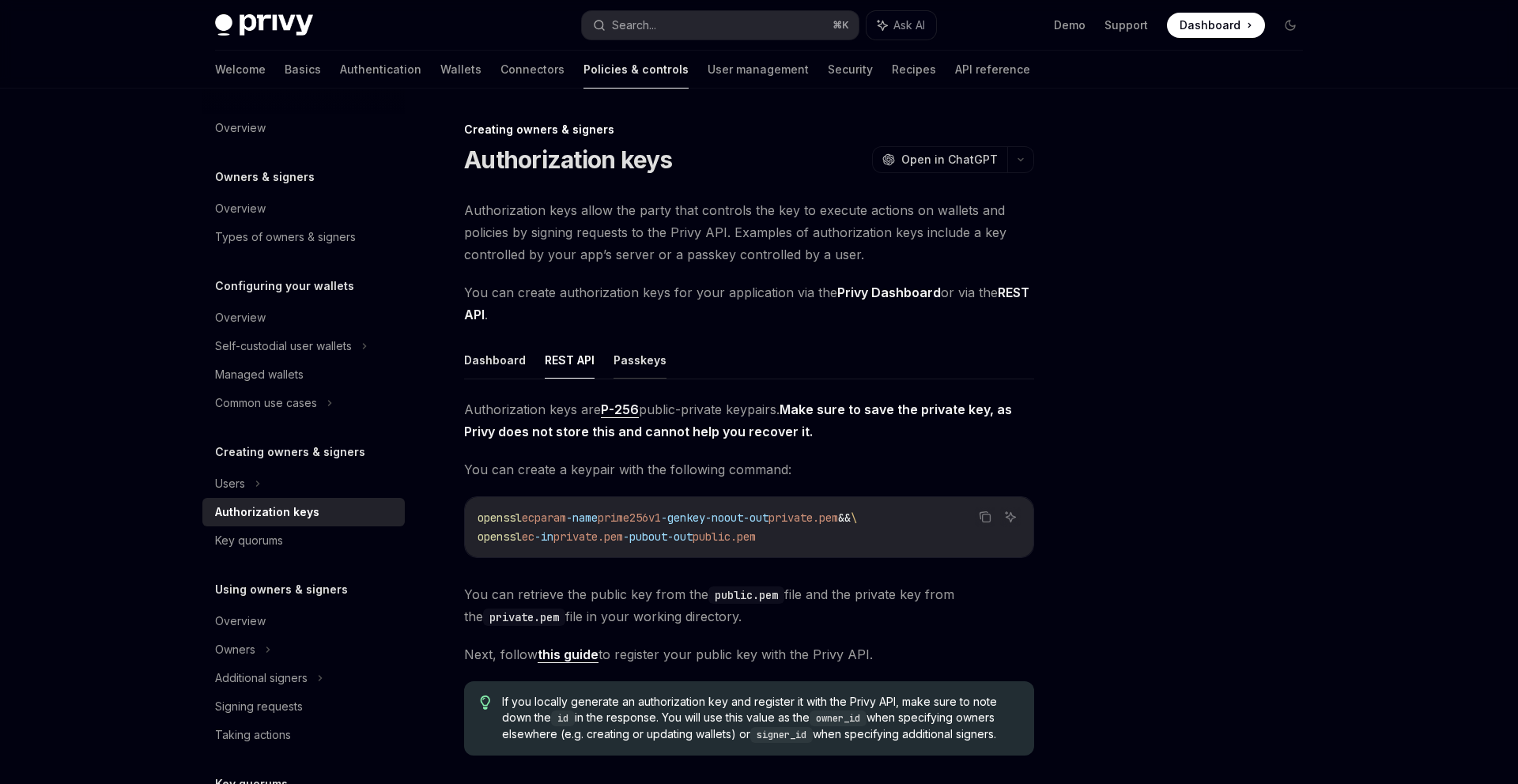
click at [657, 352] on button "Passkeys" at bounding box center [640, 360] width 53 height 37
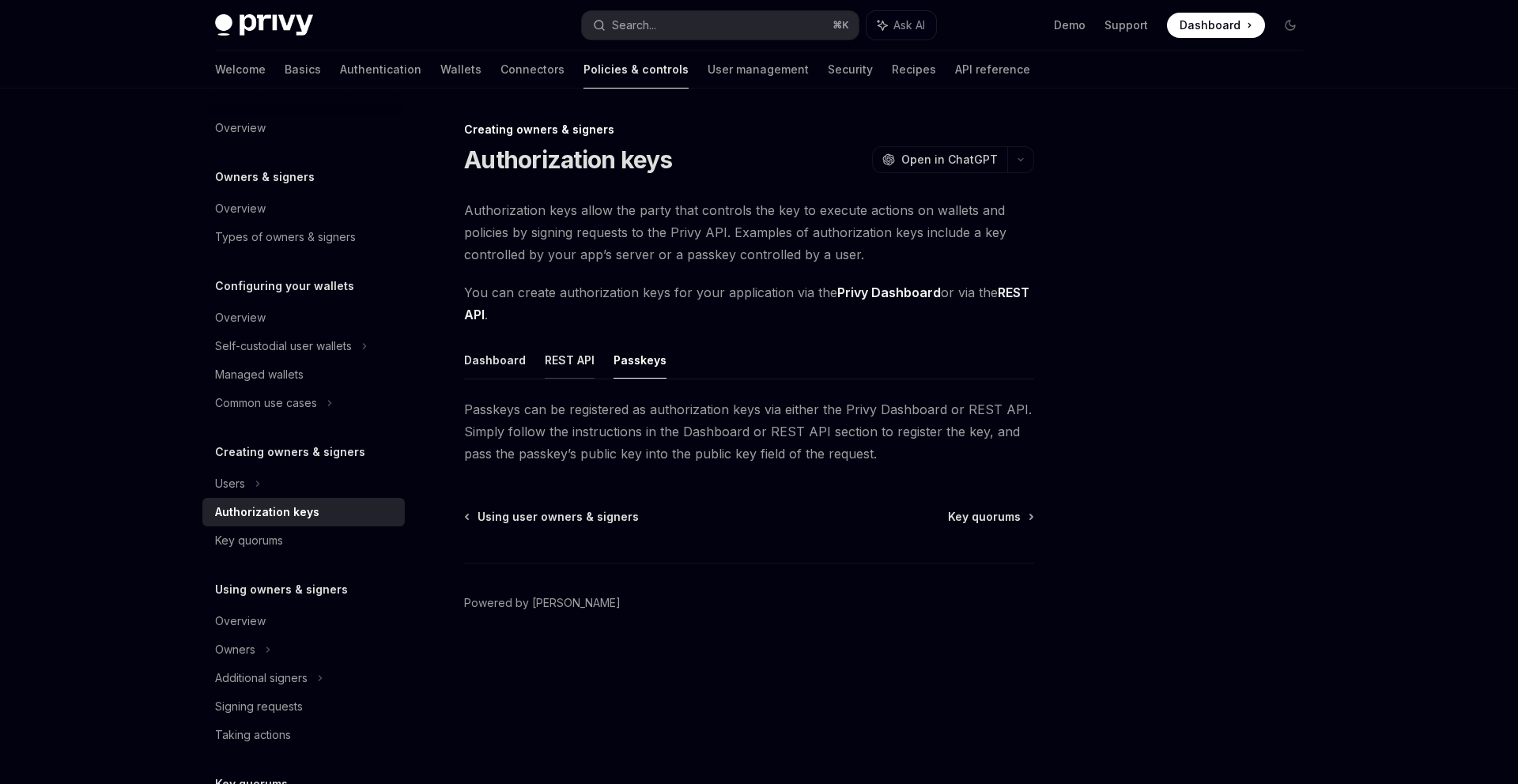
click at [575, 362] on button "REST API" at bounding box center [569, 360] width 50 height 37
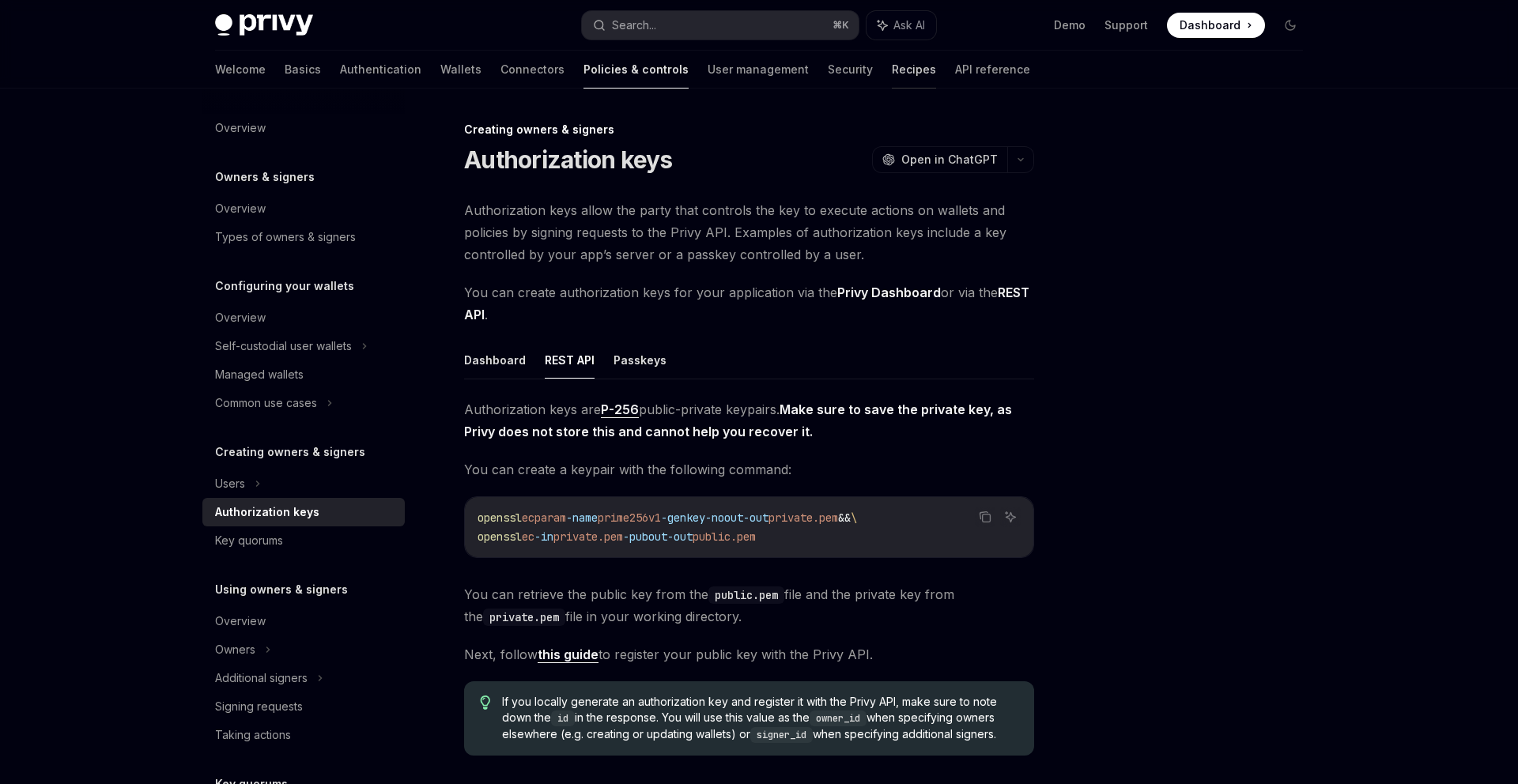
click at [892, 68] on link "Recipes" at bounding box center [914, 70] width 44 height 38
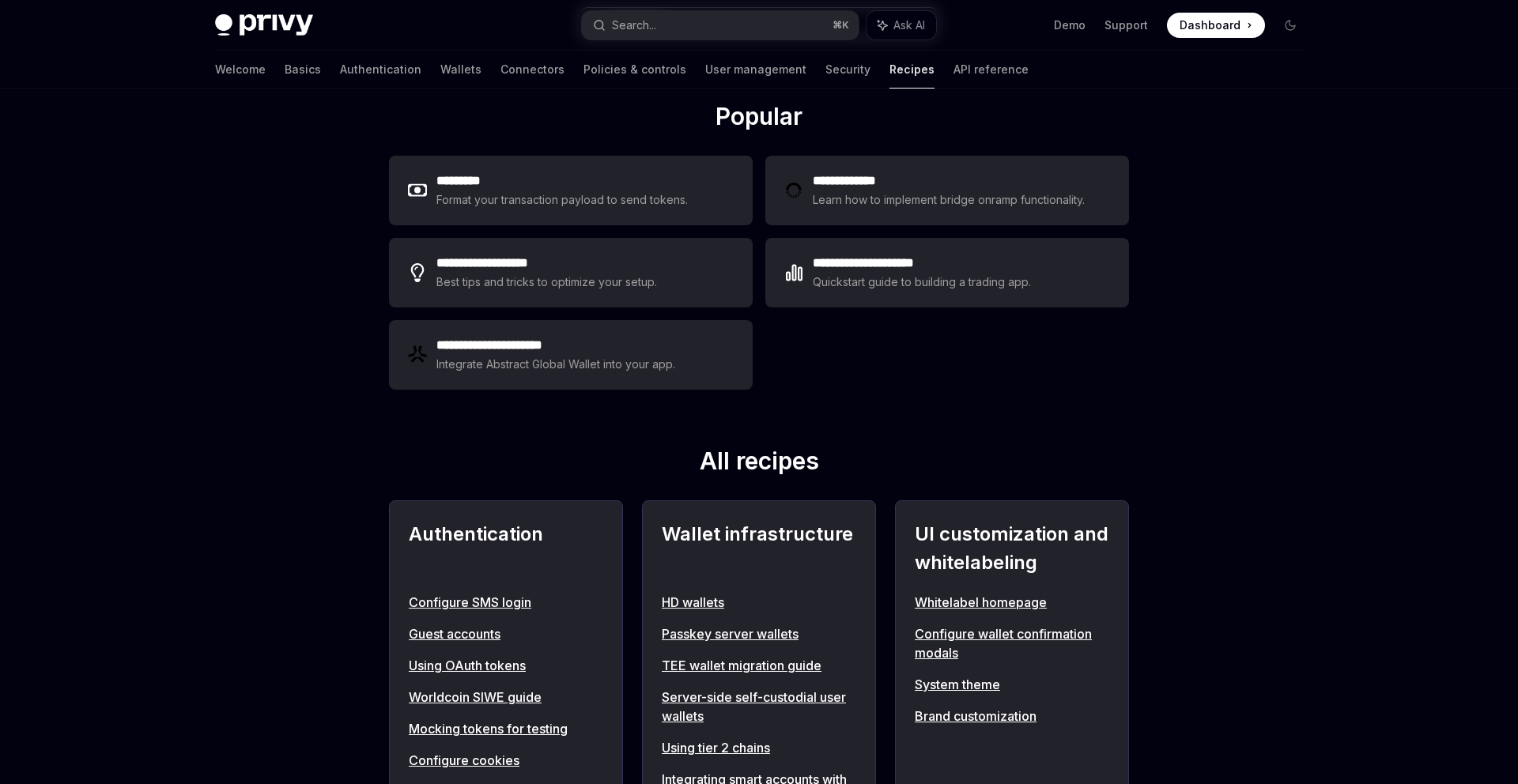
scroll to position [436, 0]
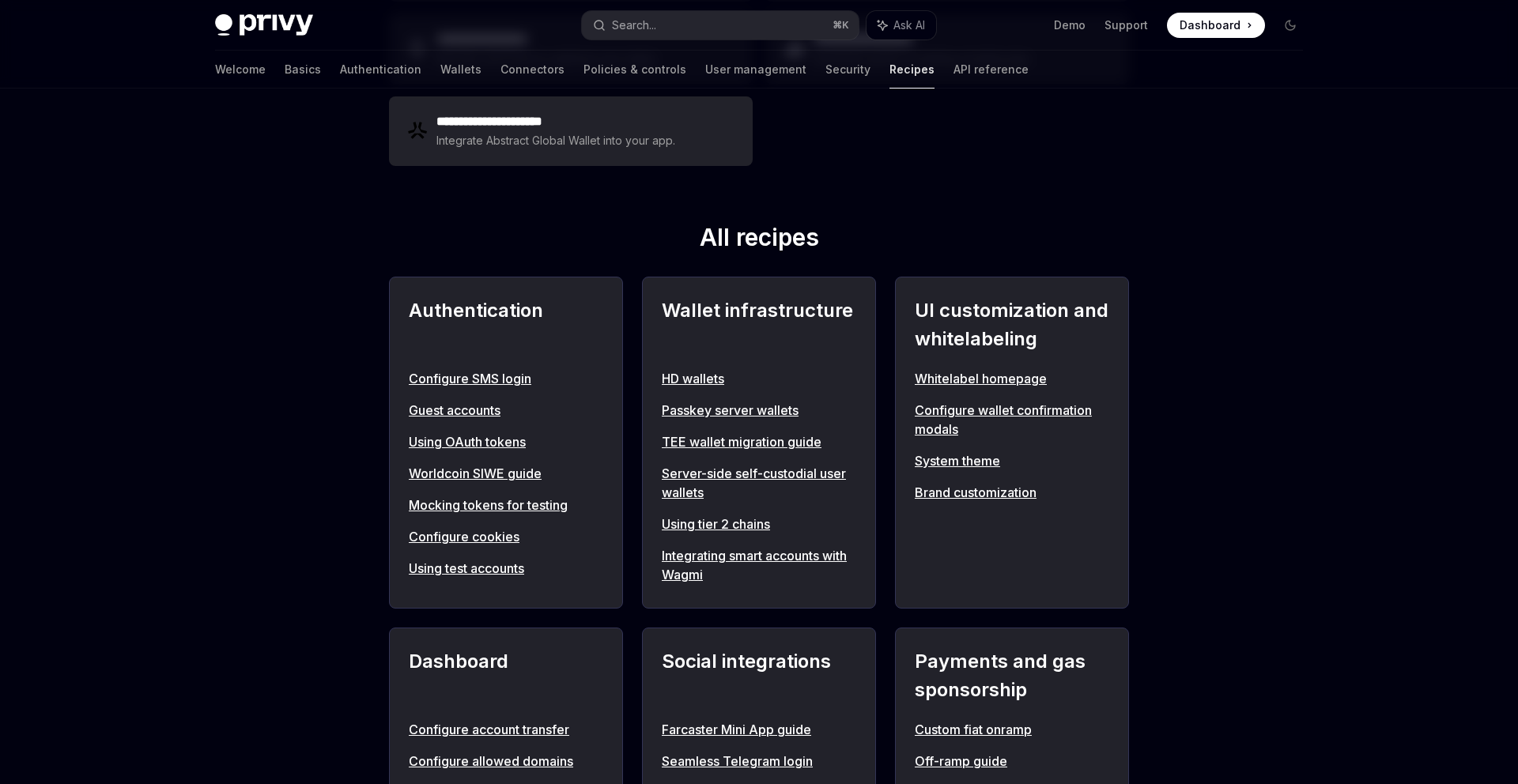
click at [1118, 159] on div "**********" at bounding box center [759, 49] width 740 height 247
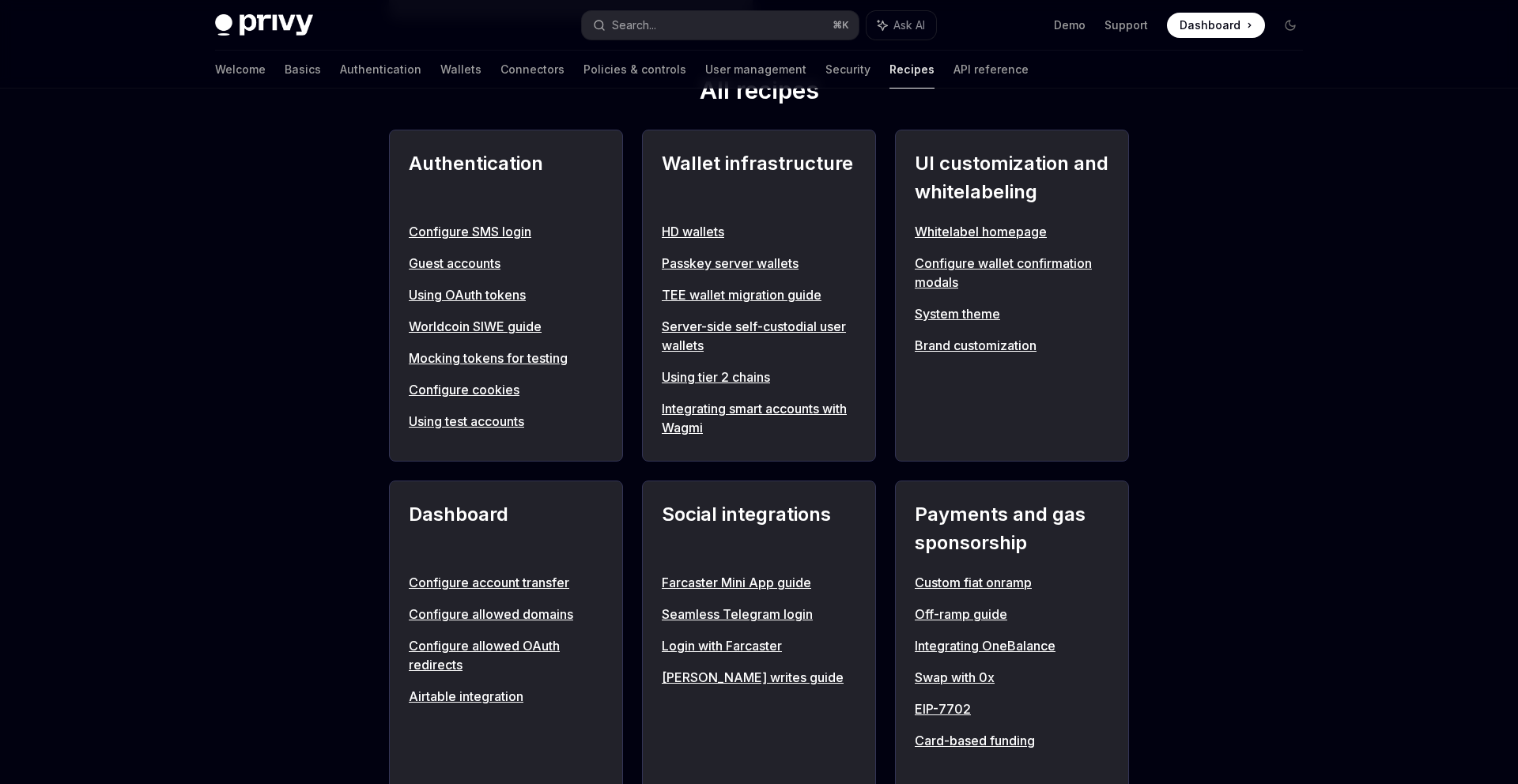
scroll to position [512, 0]
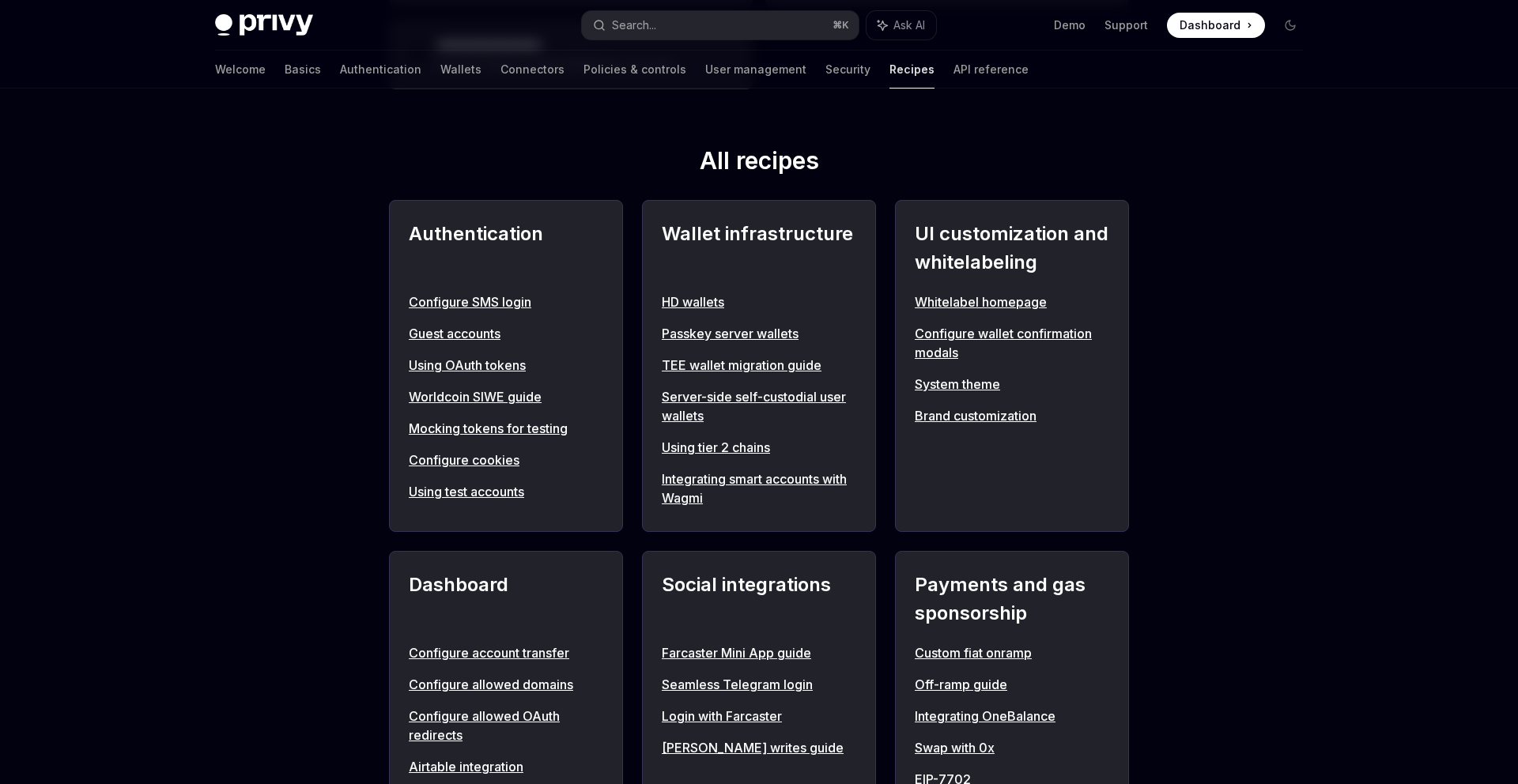
click at [713, 448] on link "Using tier 2 chains" at bounding box center [759, 447] width 194 height 19
type textarea "*"
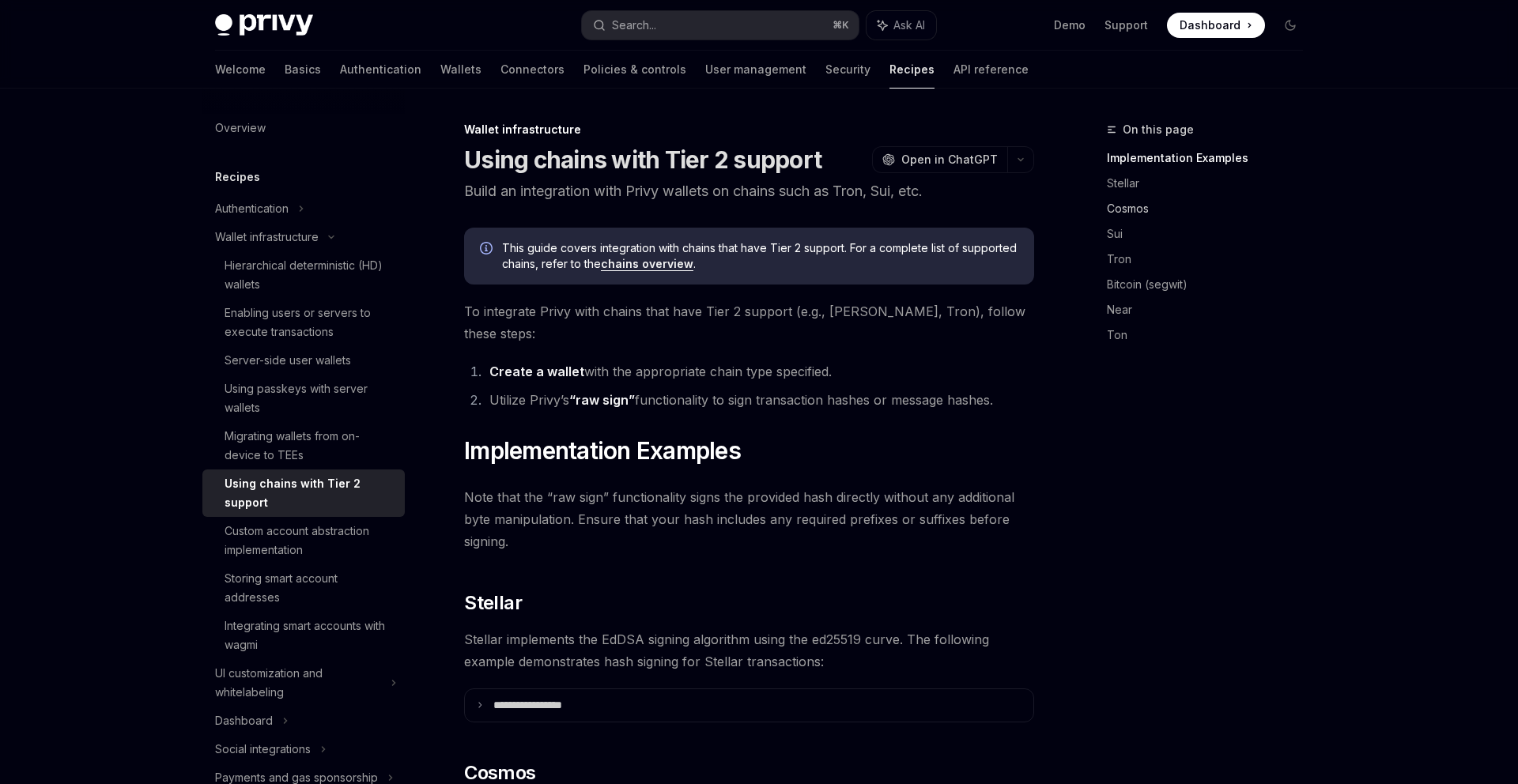
click at [1141, 198] on link "Cosmos" at bounding box center [1211, 208] width 208 height 25
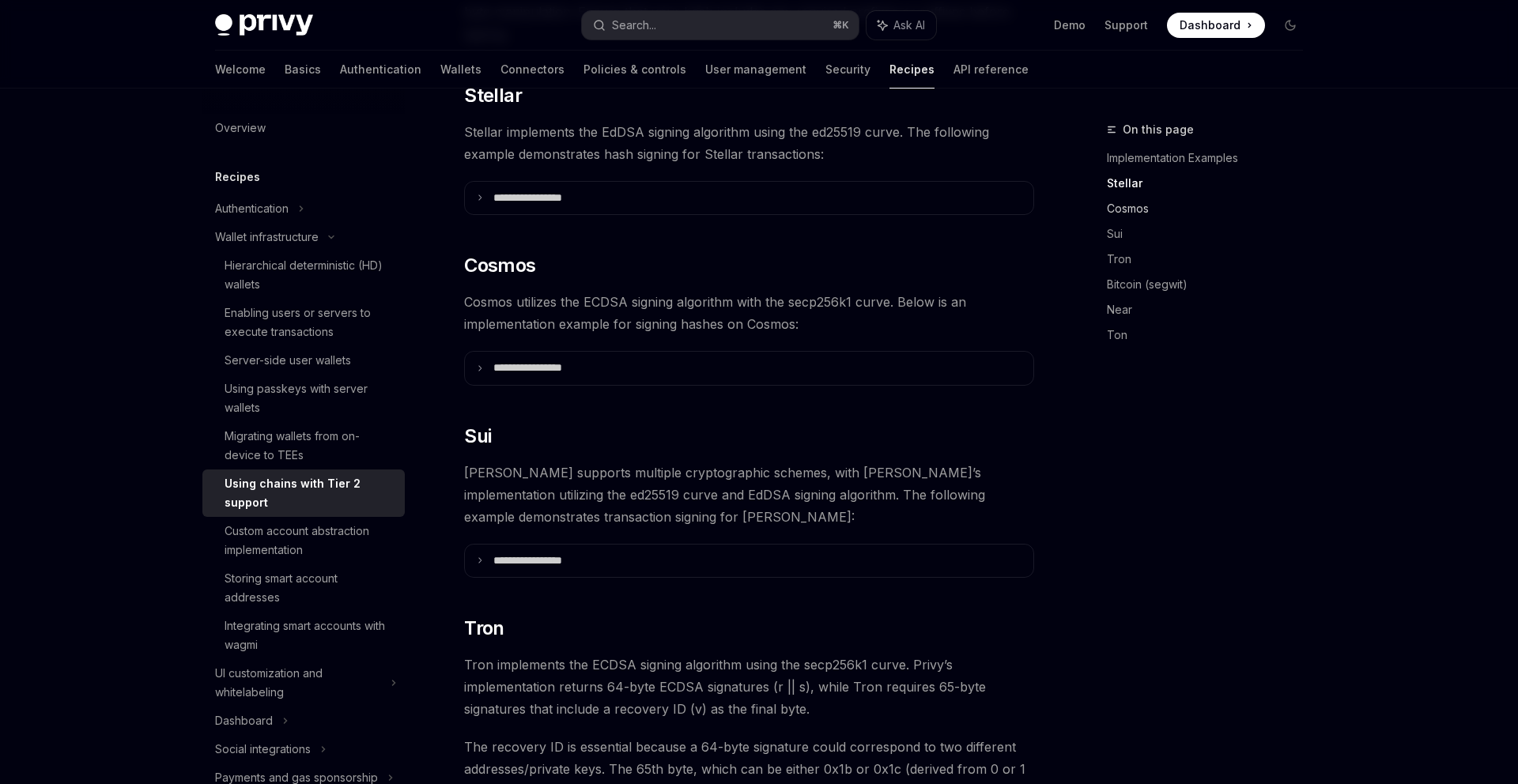
scroll to position [618, 0]
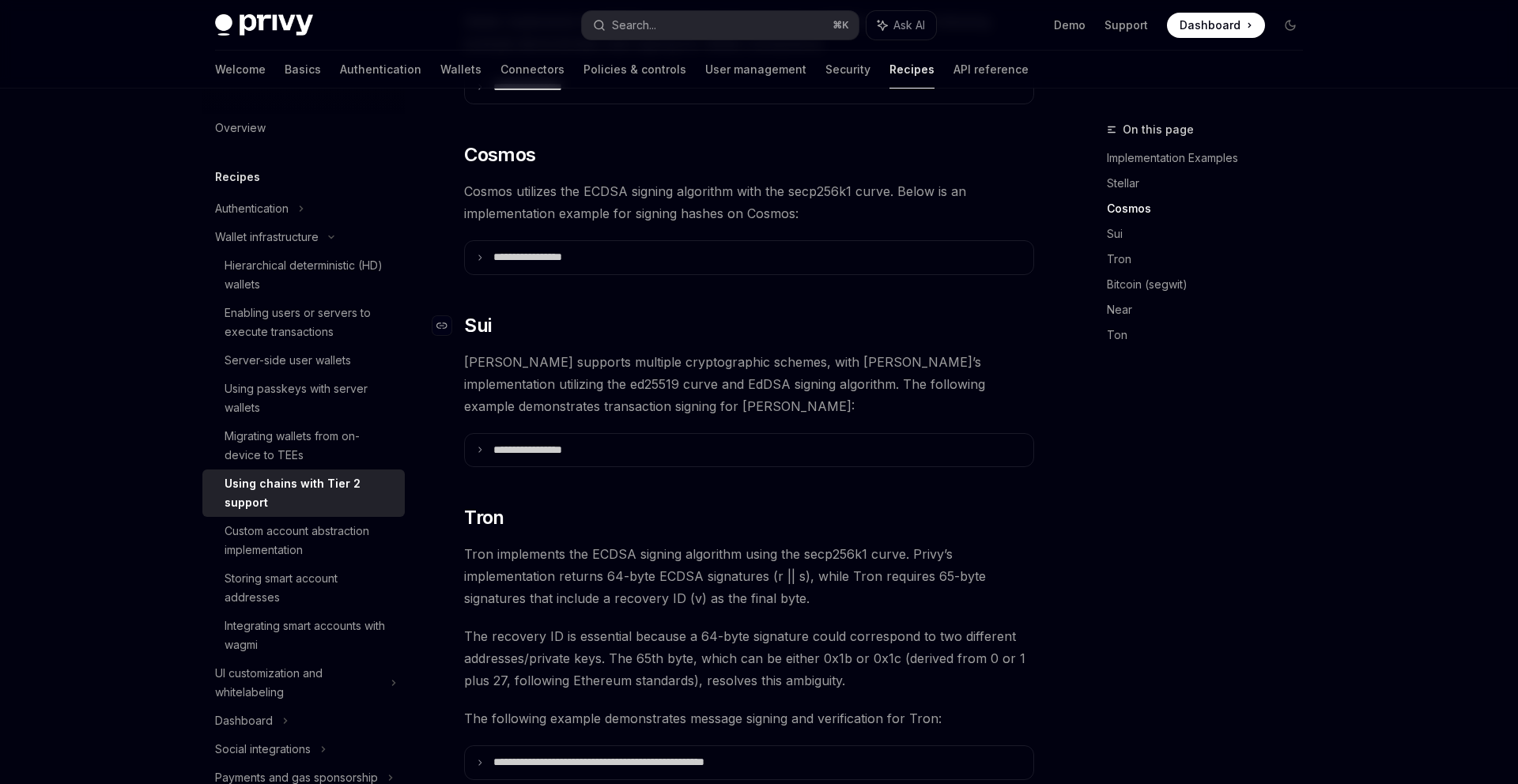
click at [892, 313] on h2 "​ Sui" at bounding box center [749, 326] width 570 height 25
click at [1135, 256] on link "Tron" at bounding box center [1211, 259] width 208 height 25
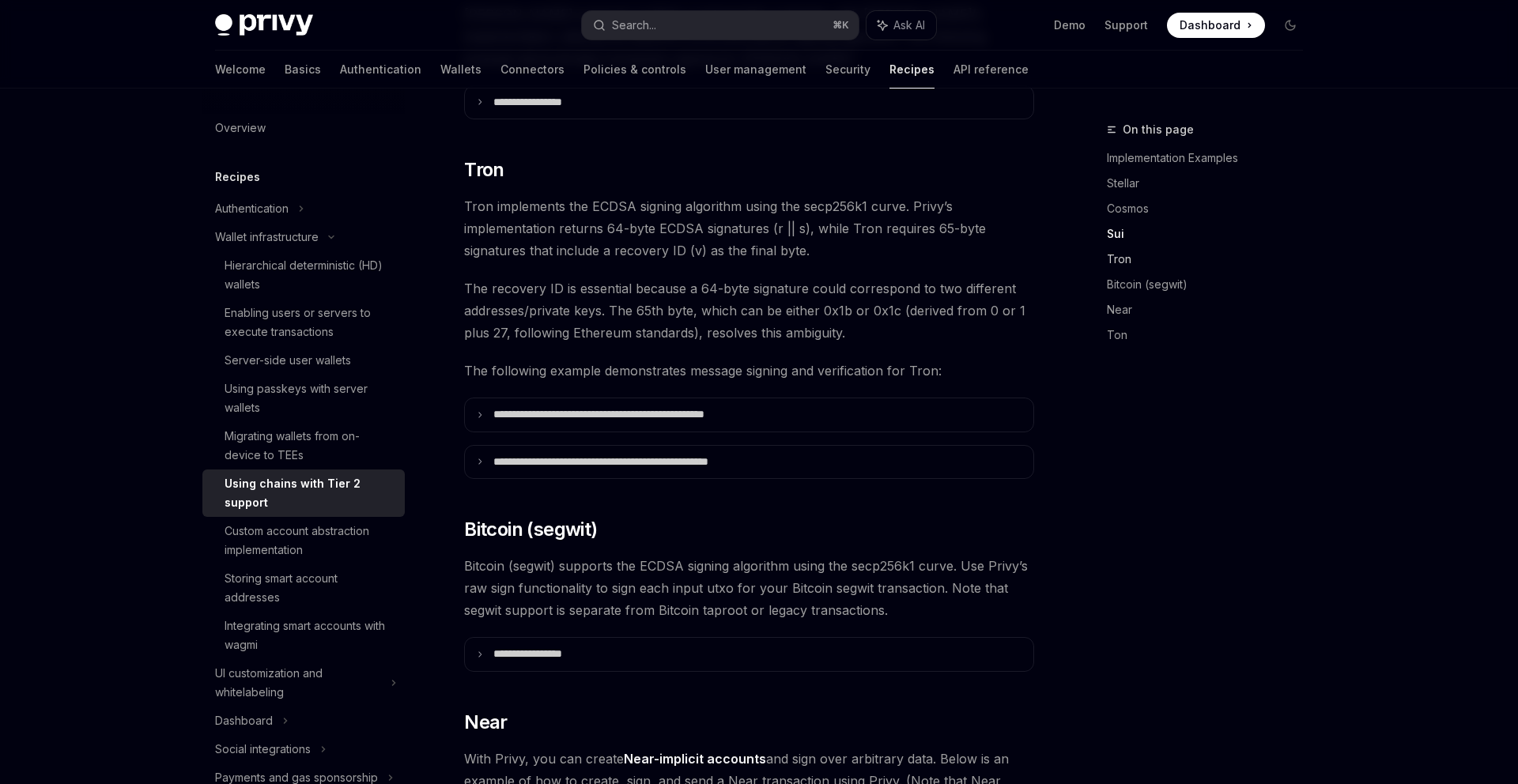
scroll to position [981, 0]
